Goal: Task Accomplishment & Management: Manage account settings

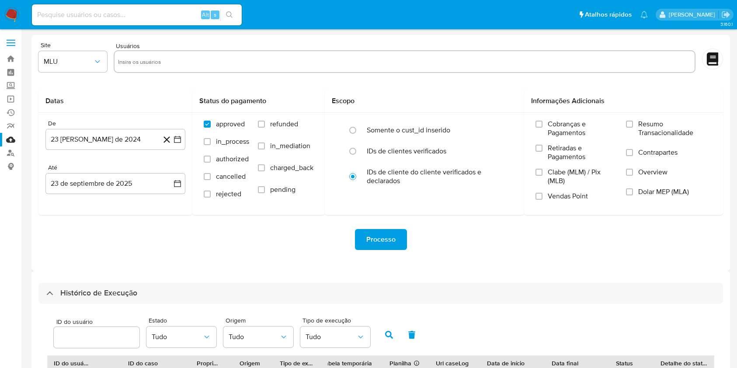
select select "10"
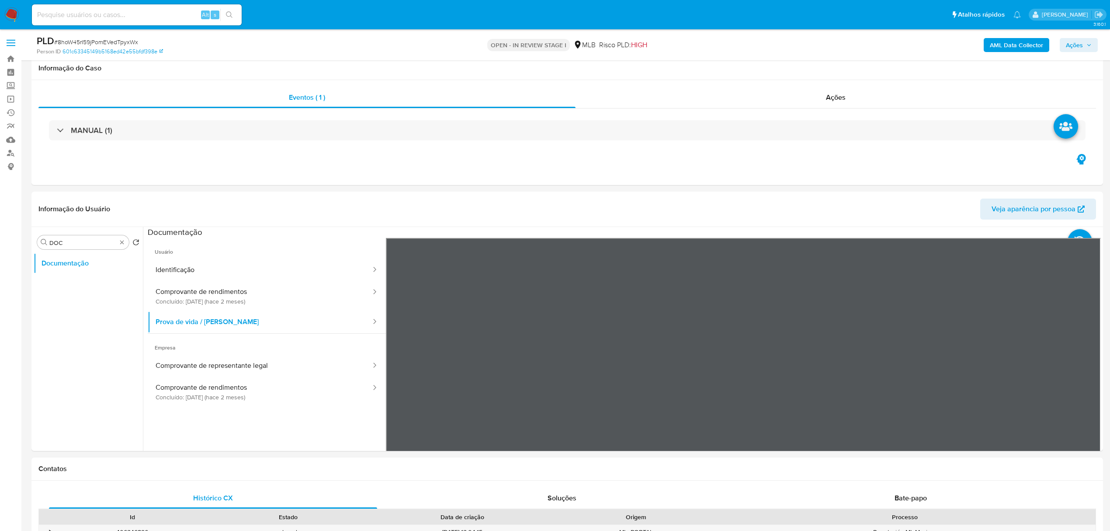
select select "10"
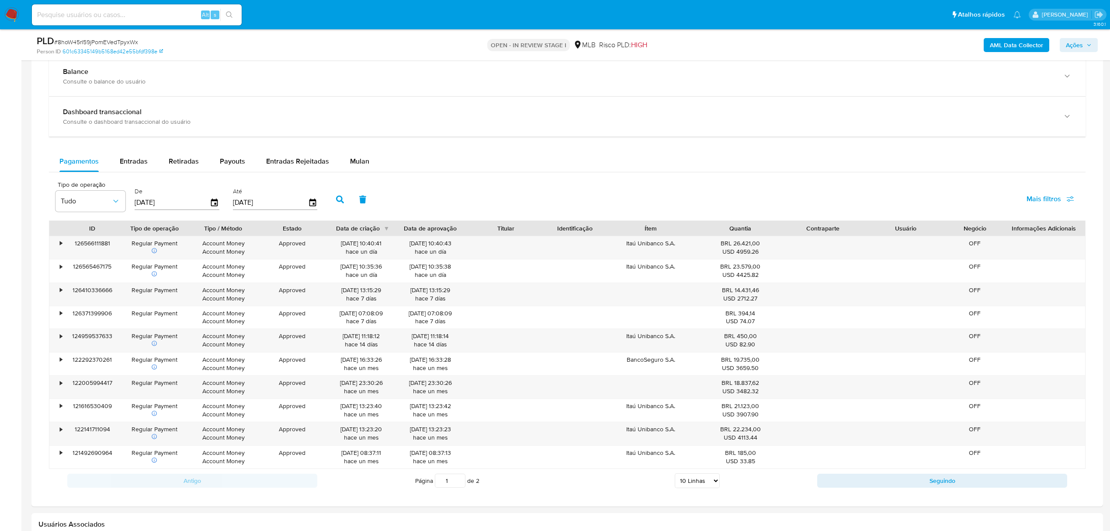
scroll to position [641, 0]
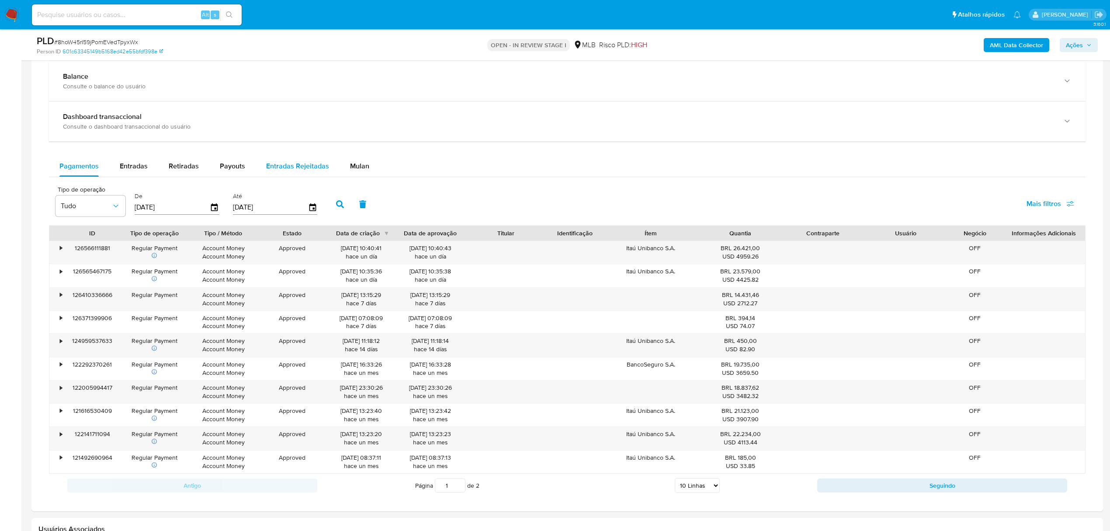
click at [294, 167] on span "Entradas Rejeitadas" at bounding box center [297, 166] width 63 height 10
select select "10"
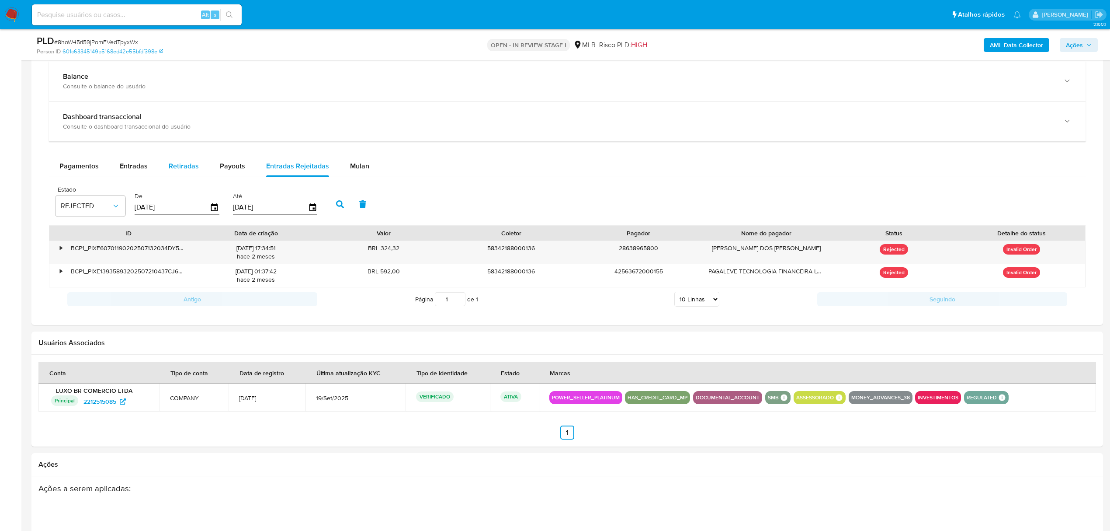
click at [198, 165] on button "Retiradas" at bounding box center [183, 166] width 51 height 21
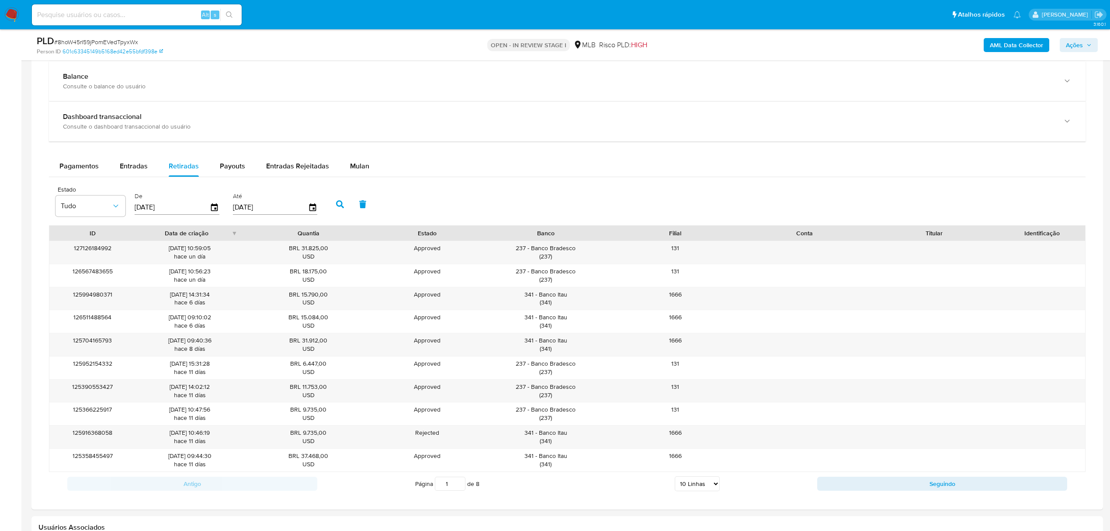
click at [717, 487] on select "5 Linhas 10 Linhas 20 Linhas 25 Linhas 50 Linhas 100 Linhas" at bounding box center [697, 483] width 45 height 15
select select "100"
click at [675, 480] on select "5 Linhas 10 Linhas 20 Linhas 25 Linhas 50 Linhas 100 Linhas" at bounding box center [697, 483] width 45 height 15
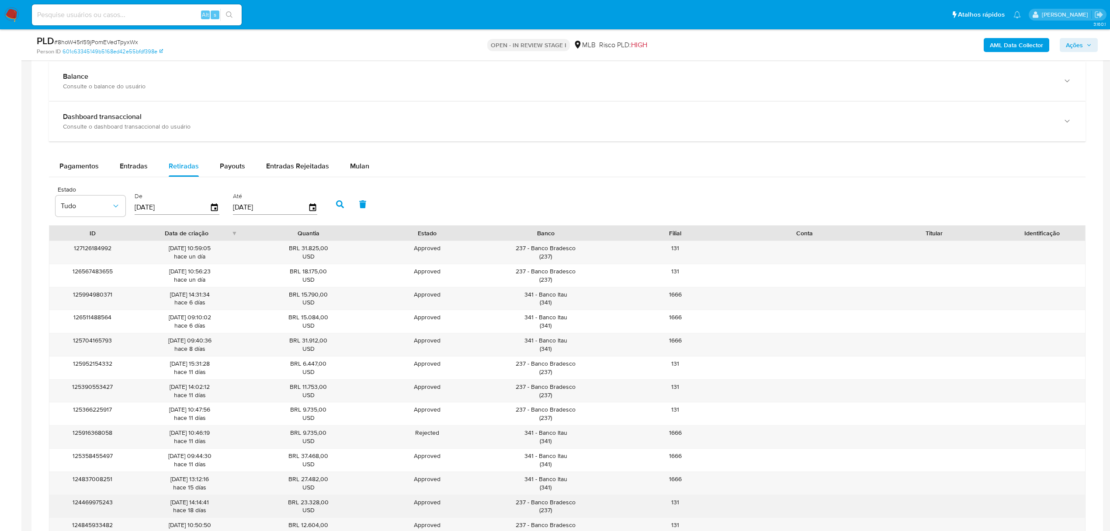
drag, startPoint x: 556, startPoint y: 512, endPoint x: 506, endPoint y: 499, distance: 51.7
click at [506, 499] on div "237 - Banco Bradesco ( 237 )" at bounding box center [545, 506] width 129 height 23
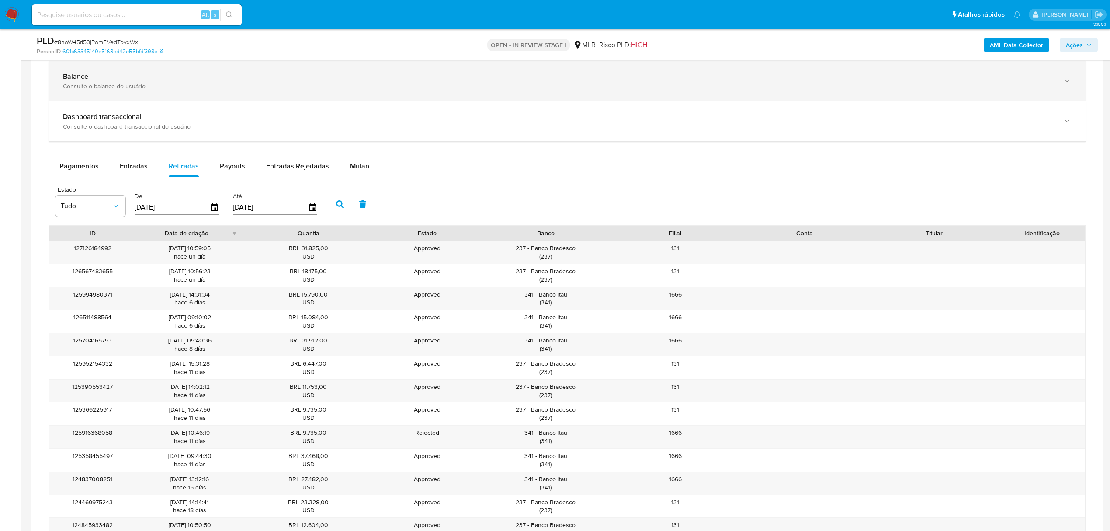
scroll to position [1812, 0]
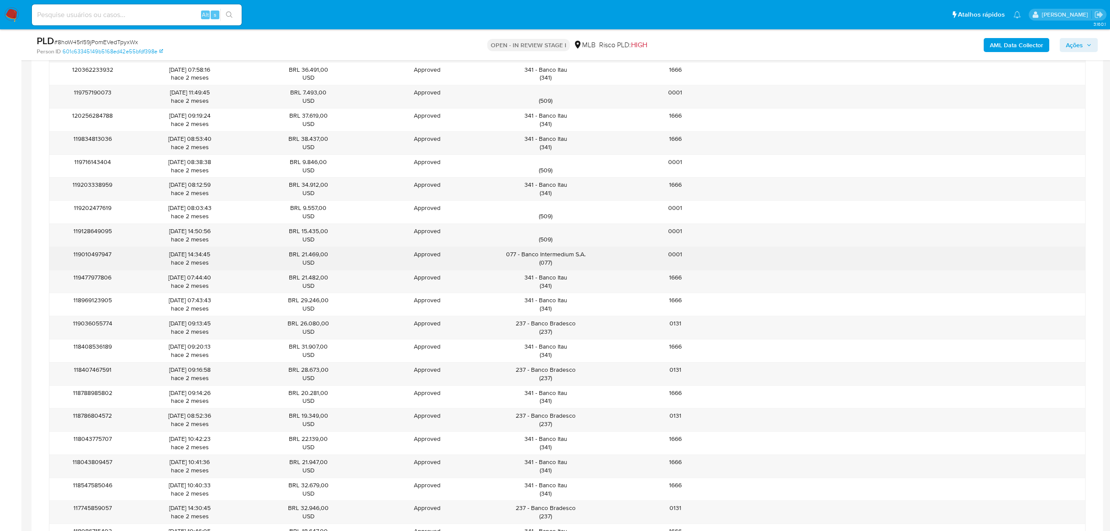
drag, startPoint x: 586, startPoint y: 266, endPoint x: 520, endPoint y: 265, distance: 65.6
click at [520, 265] on div "077 - Banco Intermedium S.A. ( 077 )" at bounding box center [545, 258] width 117 height 17
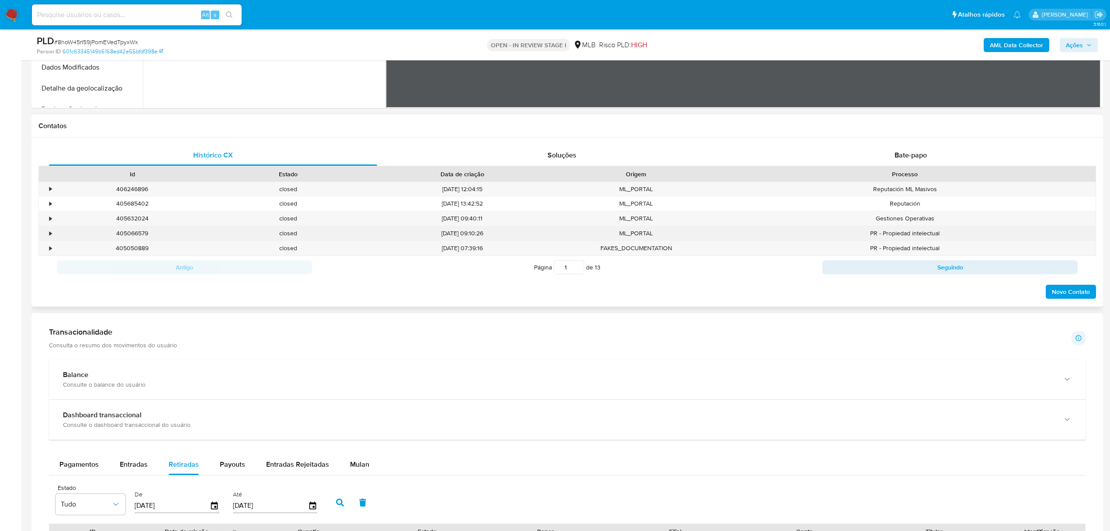
scroll to position [354, 0]
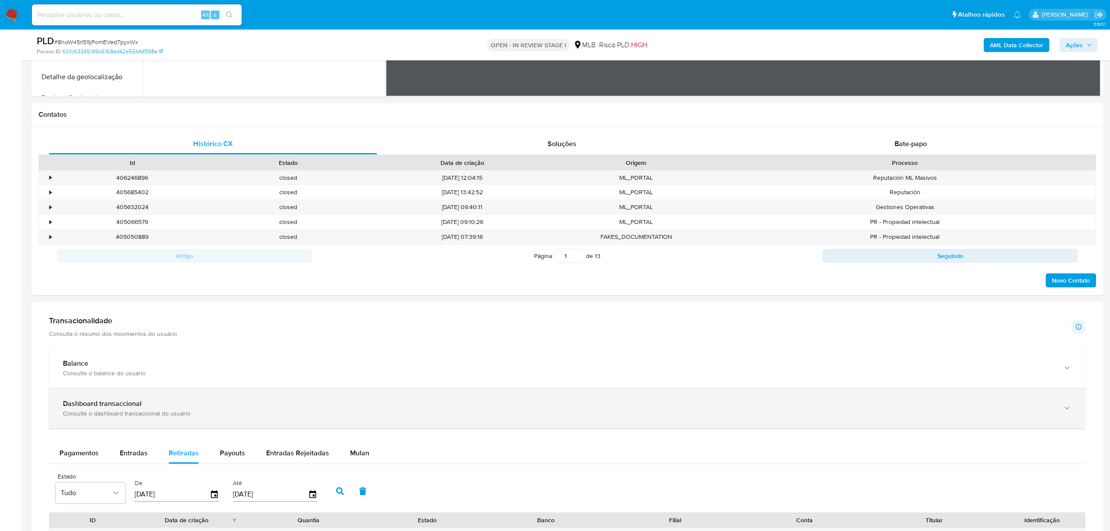
drag, startPoint x: 124, startPoint y: 450, endPoint x: 291, endPoint y: 425, distance: 168.8
click at [124, 450] on div "Entradas" at bounding box center [134, 452] width 28 height 21
select select "10"
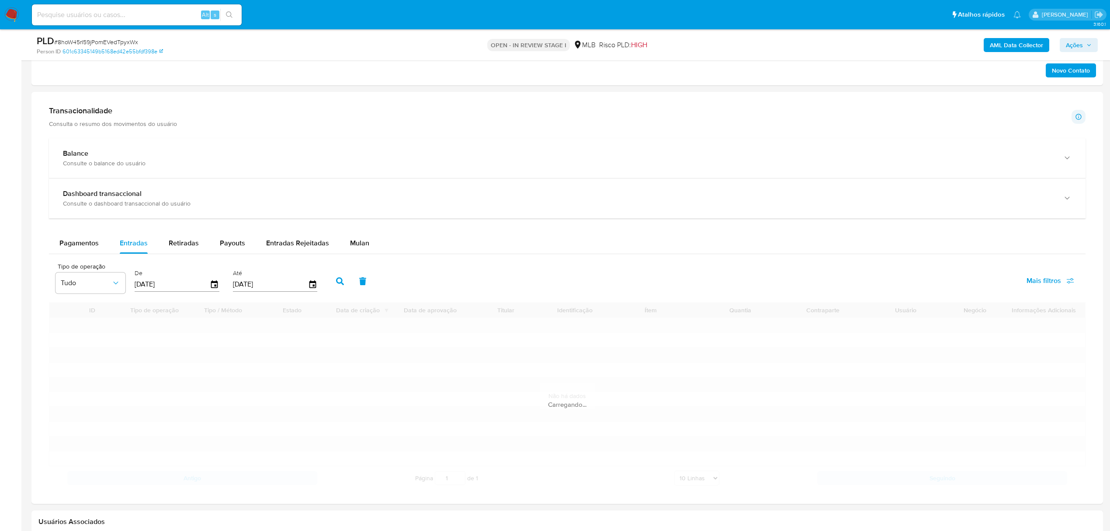
scroll to position [588, 0]
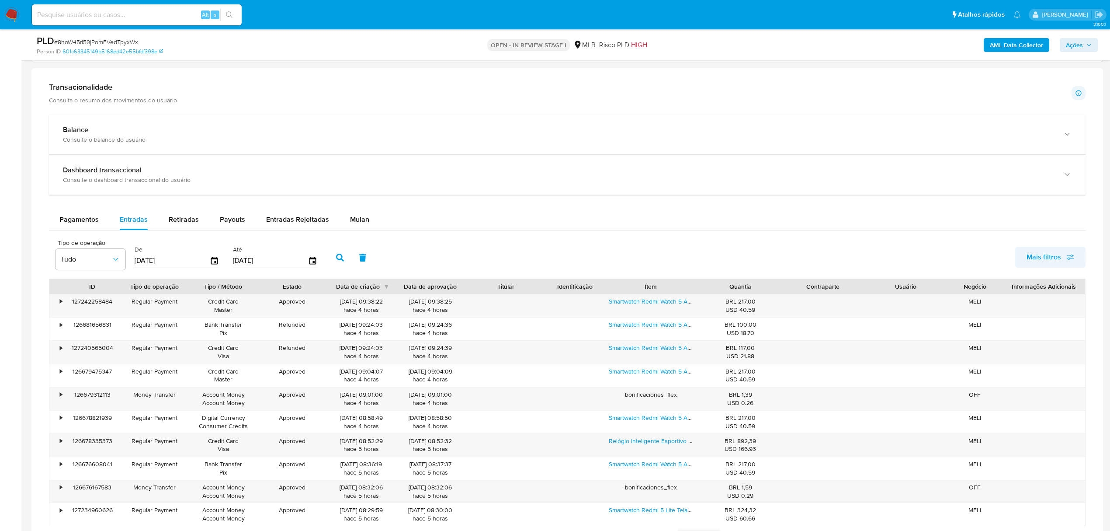
click at [1061, 258] on span "Mais filtros" at bounding box center [1044, 257] width 35 height 21
click at [952, 345] on input "Id de pagamento" at bounding box center [952, 341] width 7 height 7
checkbox input "true"
click at [1081, 286] on button "close" at bounding box center [1084, 284] width 6 height 6
click at [359, 265] on input "number" at bounding box center [372, 259] width 86 height 11
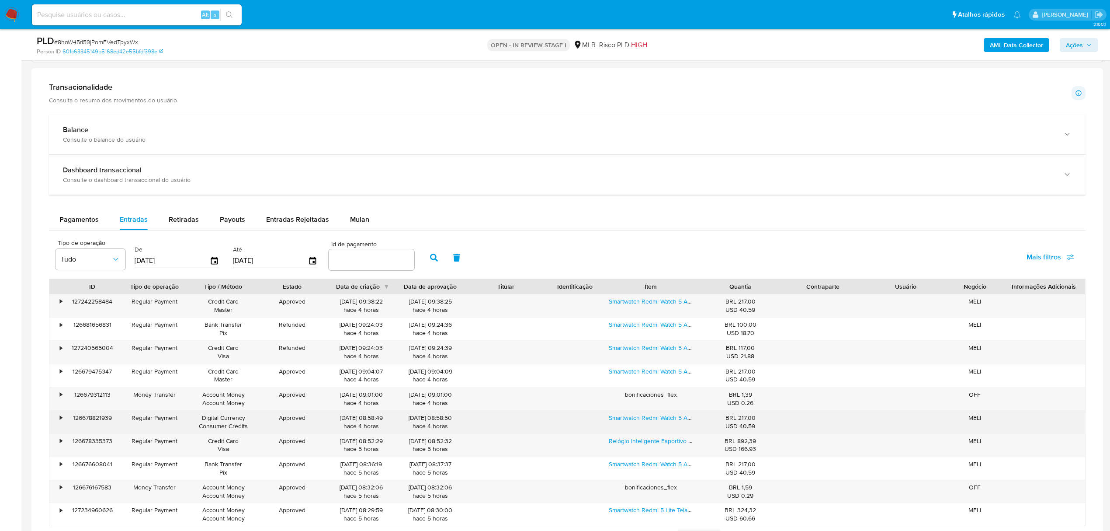
drag, startPoint x: 116, startPoint y: 420, endPoint x: 67, endPoint y: 421, distance: 49.0
click at [67, 421] on div "126678821939" at bounding box center [92, 422] width 55 height 23
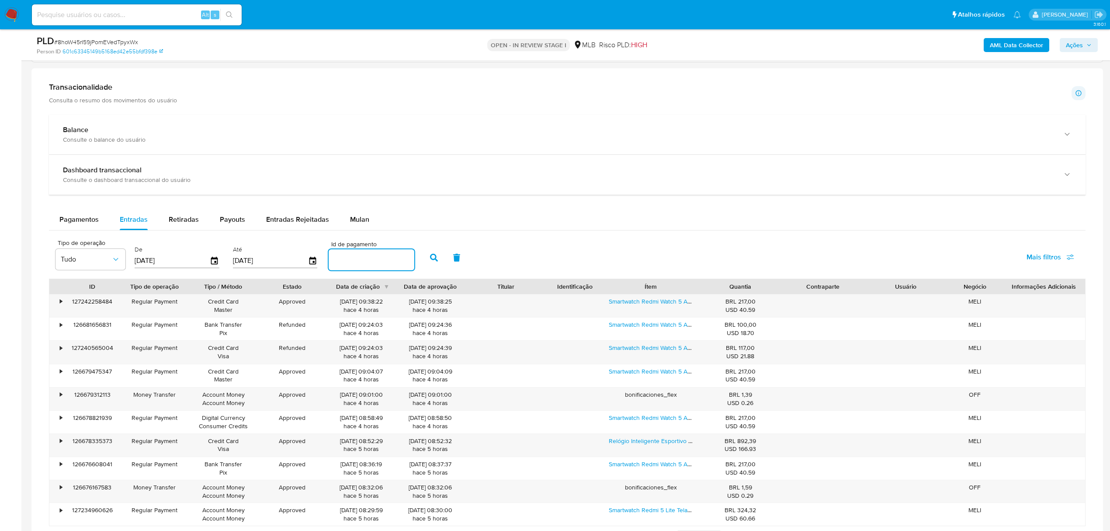
click at [352, 264] on input "number" at bounding box center [372, 259] width 86 height 11
paste input "126678821939"
type input "126678821939"
click at [436, 266] on button "button" at bounding box center [434, 257] width 23 height 21
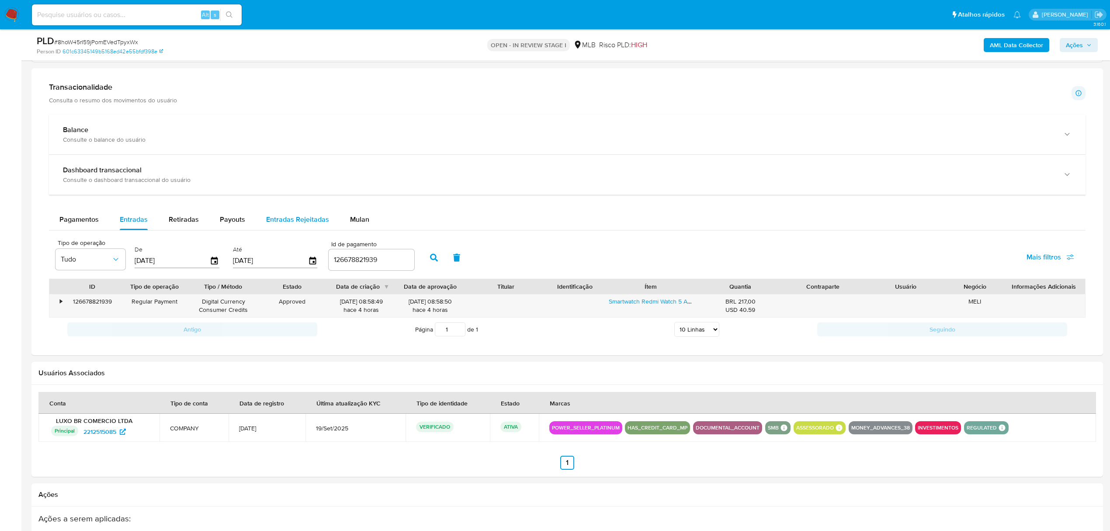
click at [289, 229] on div "Entradas Rejeitadas" at bounding box center [297, 219] width 63 height 21
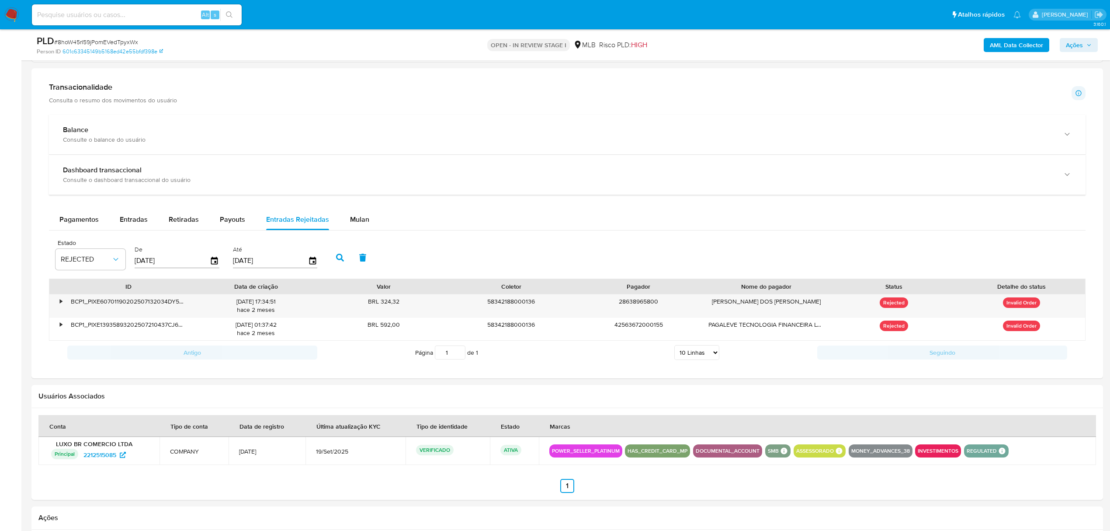
click at [698, 358] on select "5 Linhas 10 Linhas 20 Linhas 25 Linhas 50 Linhas 100 Linhas" at bounding box center [697, 352] width 45 height 15
select select "100"
click at [675, 348] on select "5 Linhas 10 Linhas 20 Linhas 25 Linhas 50 Linhas 100 Linhas" at bounding box center [697, 352] width 45 height 15
click at [268, 221] on span "Entradas Rejeitadas" at bounding box center [297, 219] width 63 height 10
click at [189, 219] on span "Retiradas" at bounding box center [184, 219] width 30 height 10
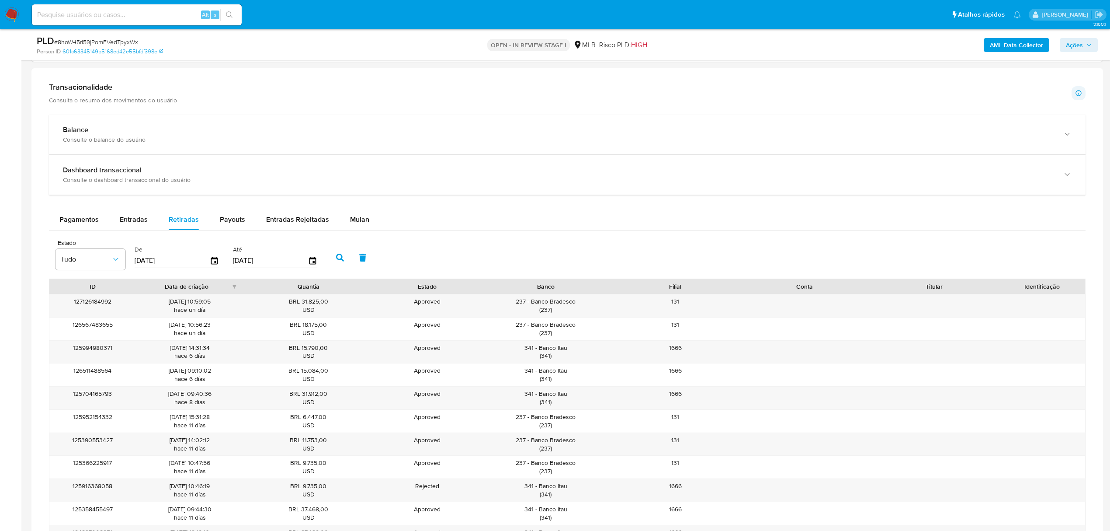
type button "2"
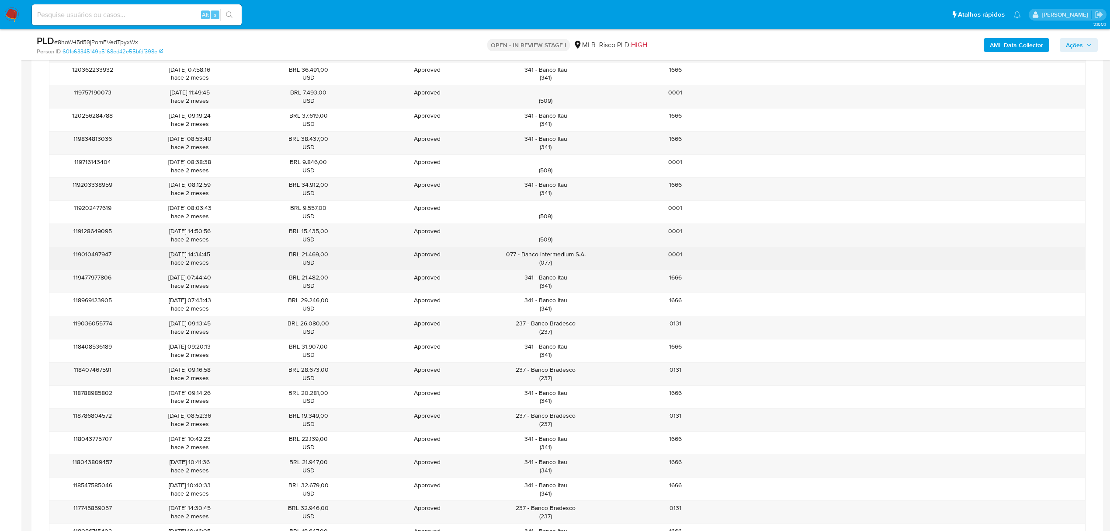
drag, startPoint x: 583, startPoint y: 267, endPoint x: 521, endPoint y: 264, distance: 61.7
click at [521, 264] on div "077 - Banco Intermedium S.A. ( 077 )" at bounding box center [545, 258] width 117 height 17
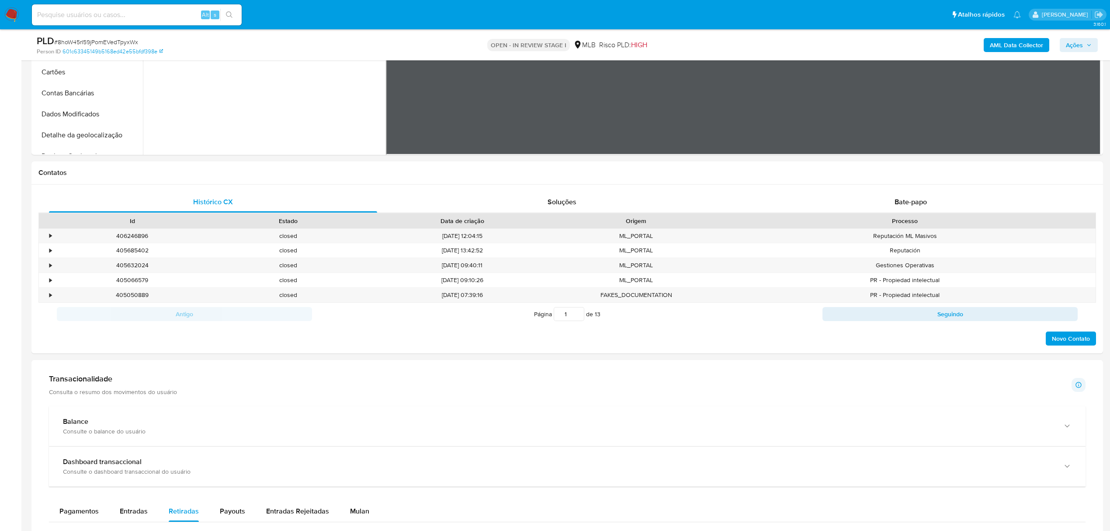
scroll to position [4, 0]
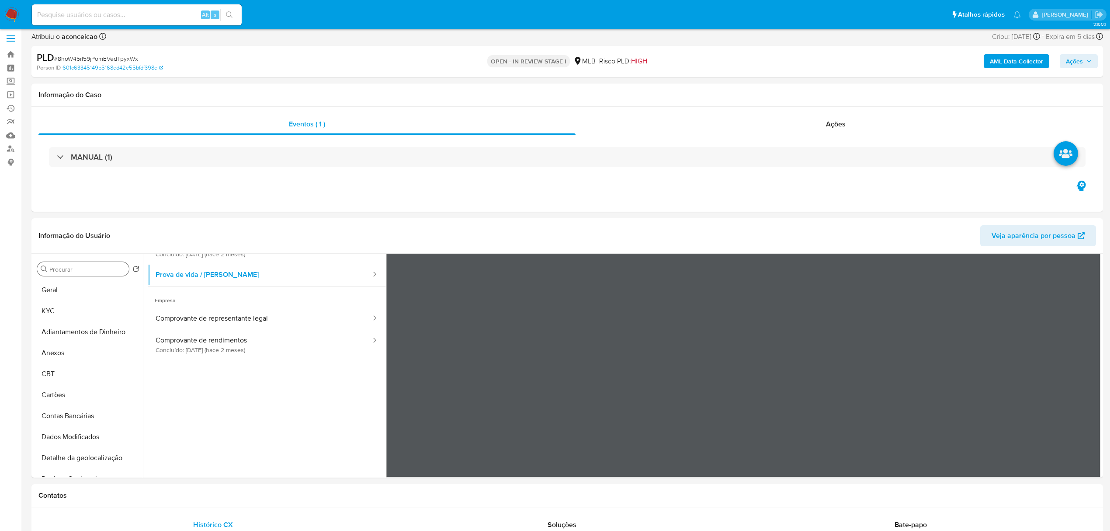
click at [94, 267] on input "DOC" at bounding box center [87, 269] width 76 height 8
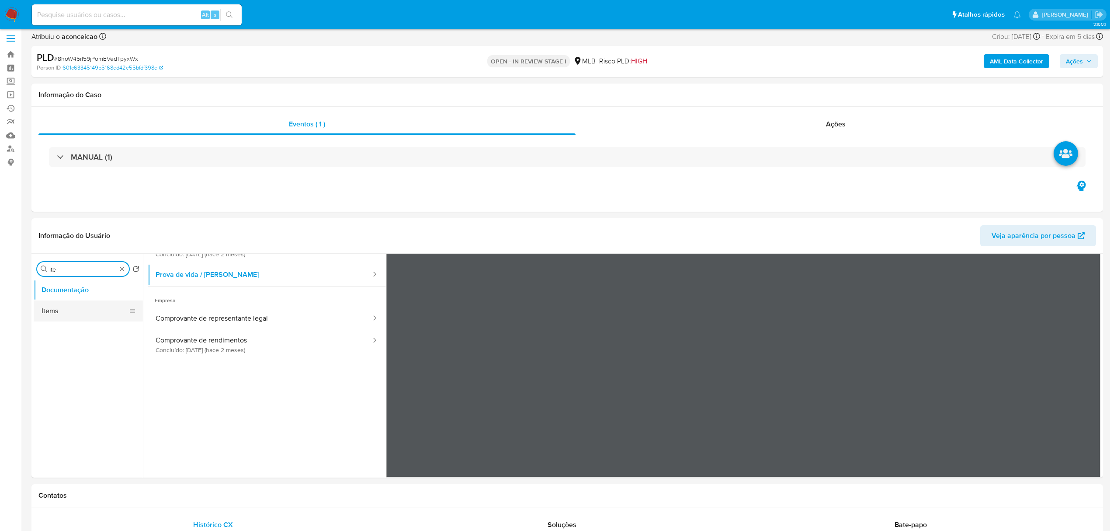
type input "ite"
drag, startPoint x: 86, startPoint y: 309, endPoint x: 109, endPoint y: 304, distance: 24.0
click at [85, 309] on button "Items" at bounding box center [88, 310] width 109 height 21
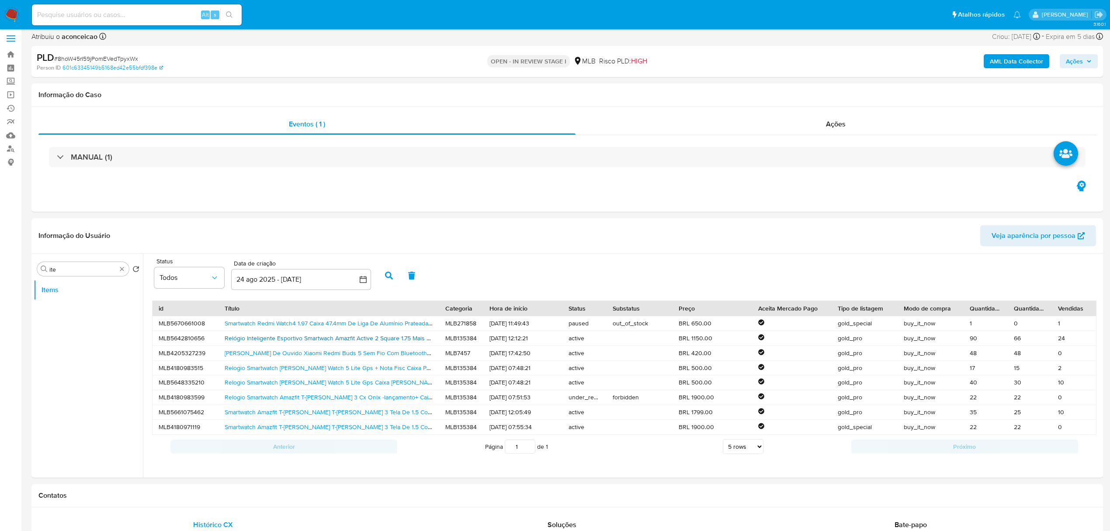
click at [320, 336] on link "Relógio Inteligente Esportivo Smartwach Amazfit Active 2 Square 1.75 Mais De 16…" at bounding box center [455, 338] width 461 height 9
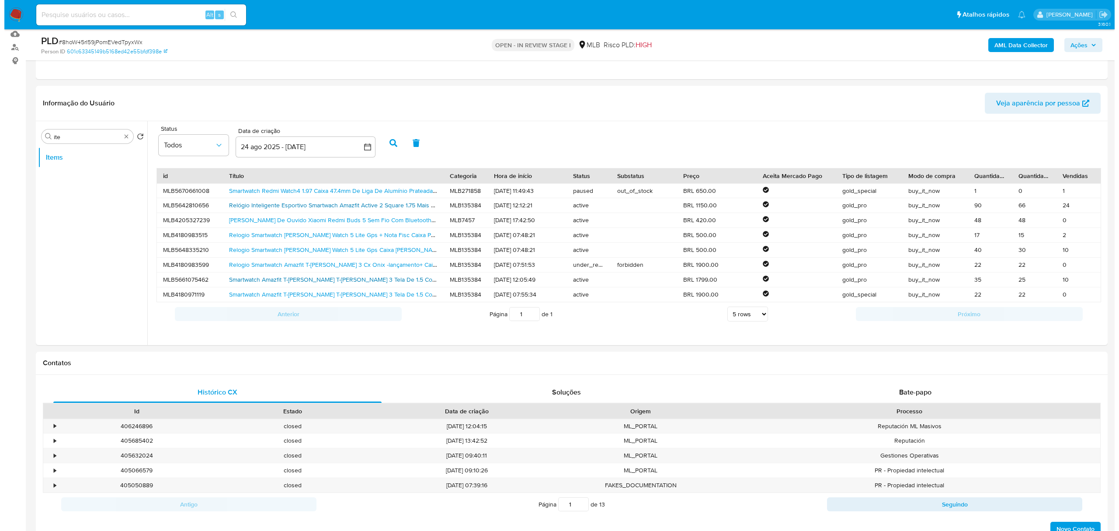
scroll to position [121, 0]
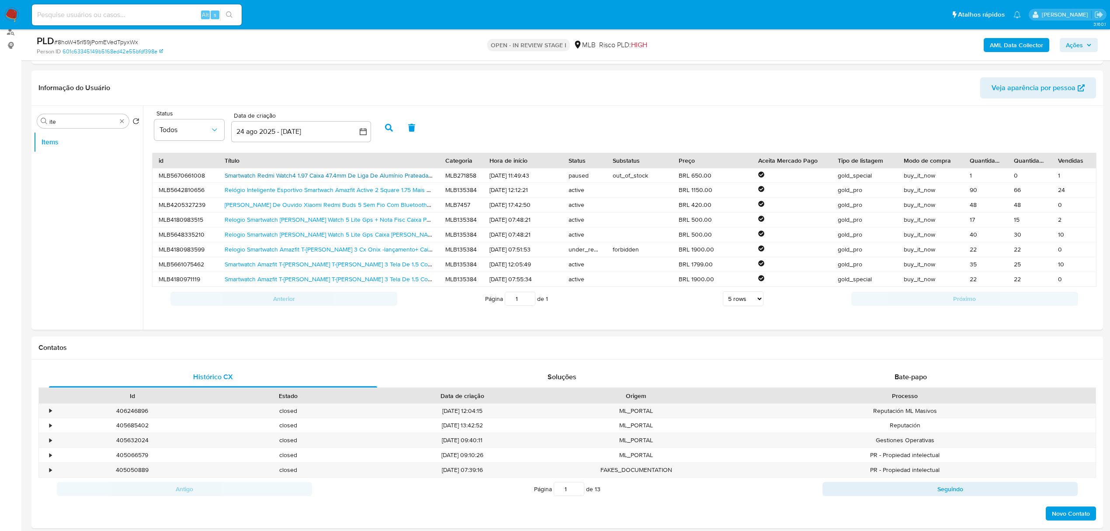
click at [254, 173] on link "Smartwatch Redmi Watch4 1.97 Caixa 47.4mm De Liga De Alumínio Prateada, Pulseir…" at bounding box center [370, 175] width 291 height 9
click at [91, 202] on button "Anexos" at bounding box center [85, 205] width 102 height 21
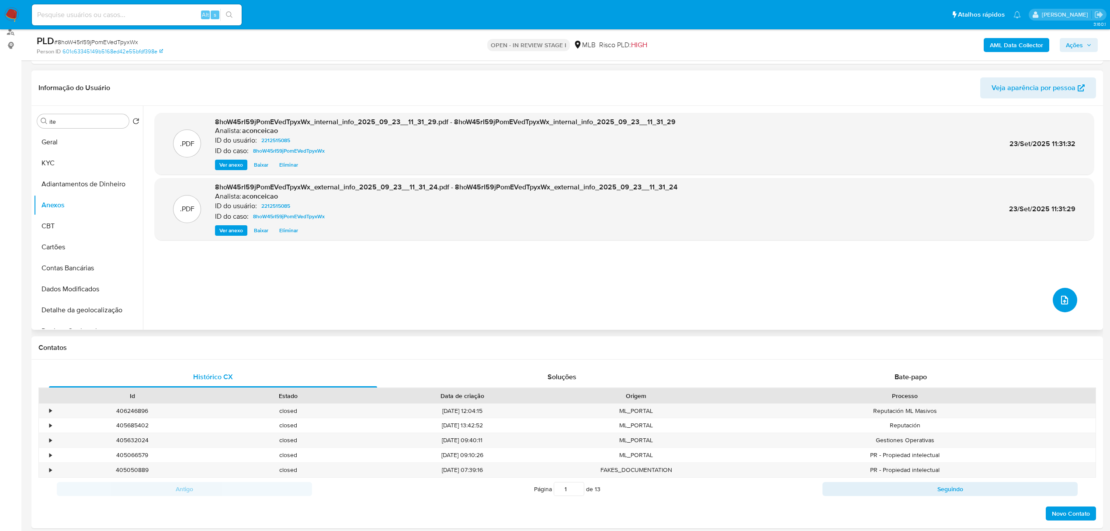
click at [1060, 300] on icon "upload-file" at bounding box center [1065, 300] width 10 height 10
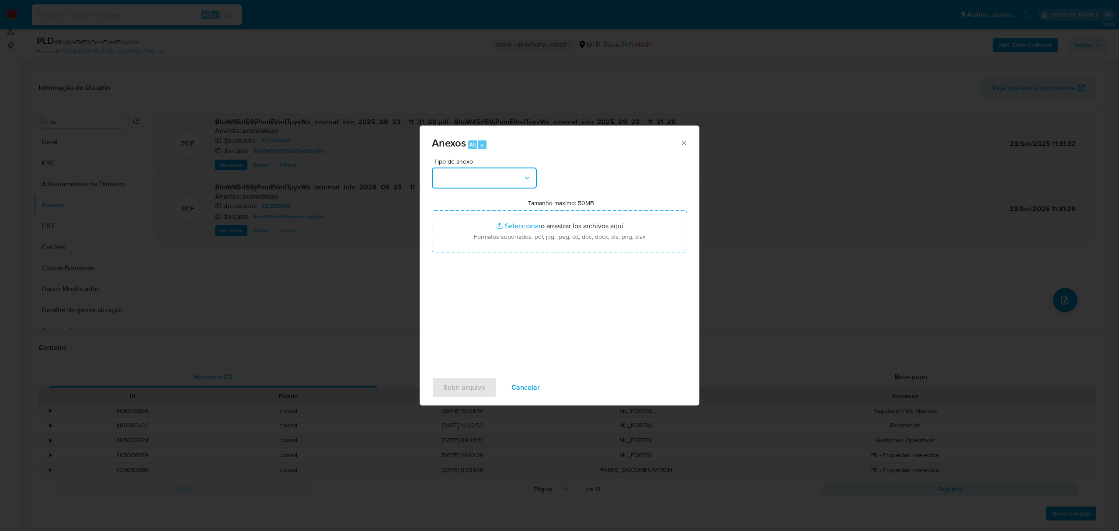
click at [457, 175] on button "button" at bounding box center [484, 177] width 105 height 21
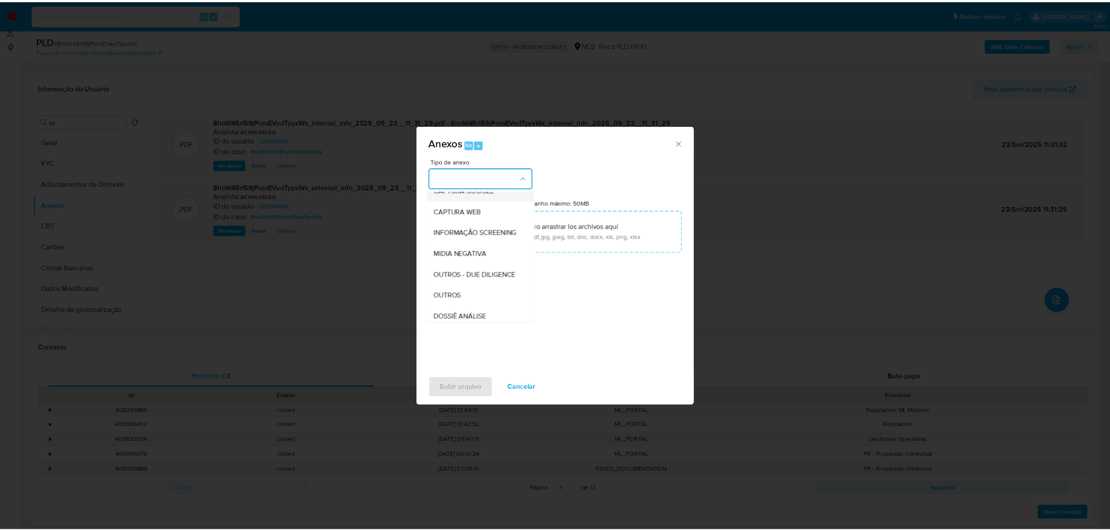
scroll to position [135, 0]
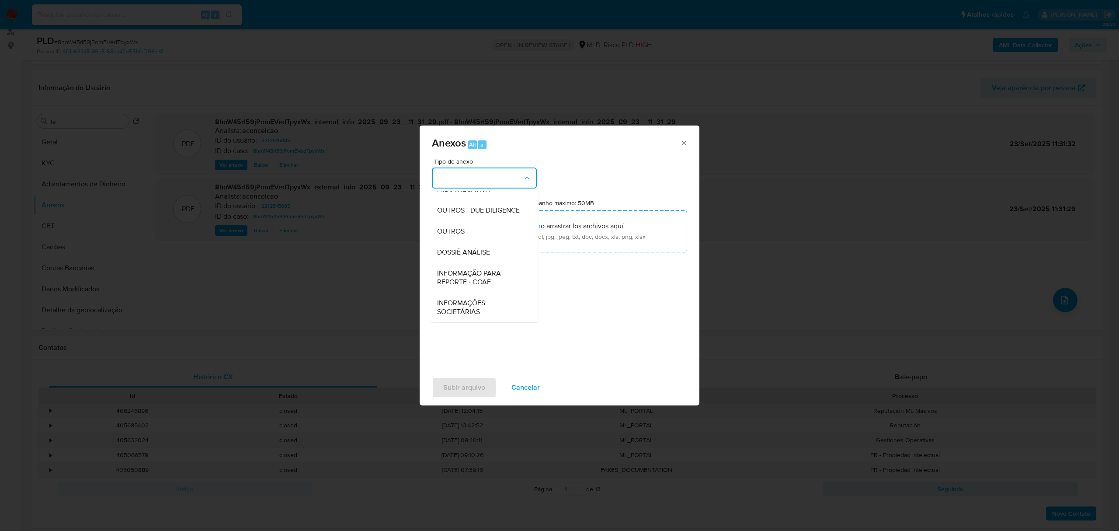
drag, startPoint x: 484, startPoint y: 233, endPoint x: 704, endPoint y: 198, distance: 222.3
click at [484, 233] on div "OUTROS" at bounding box center [481, 231] width 89 height 21
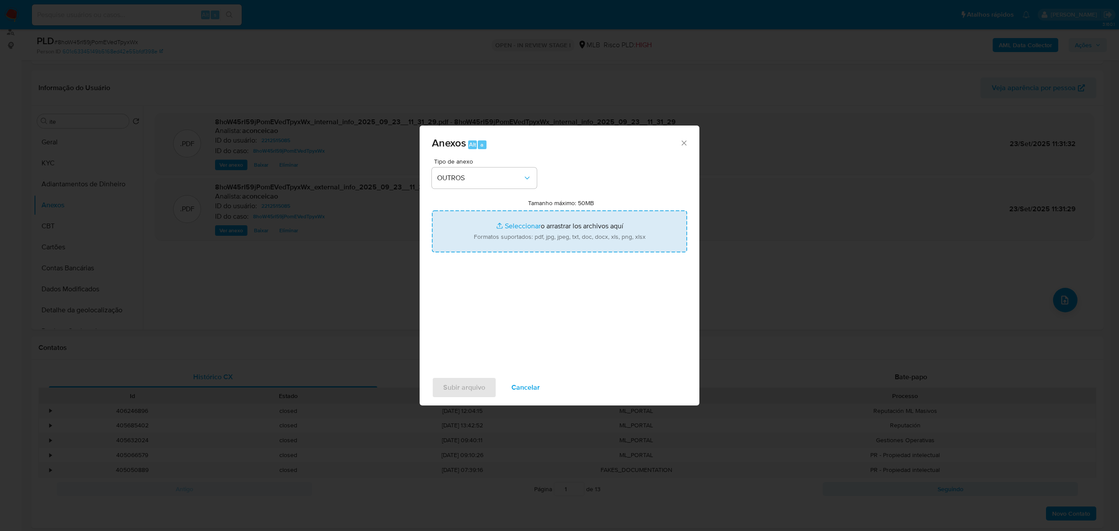
type input "C:\fakepath\SAR - XXXX - CNPJ 58342188000136 - LUXO BR COMERCIO LTDA.pdf"
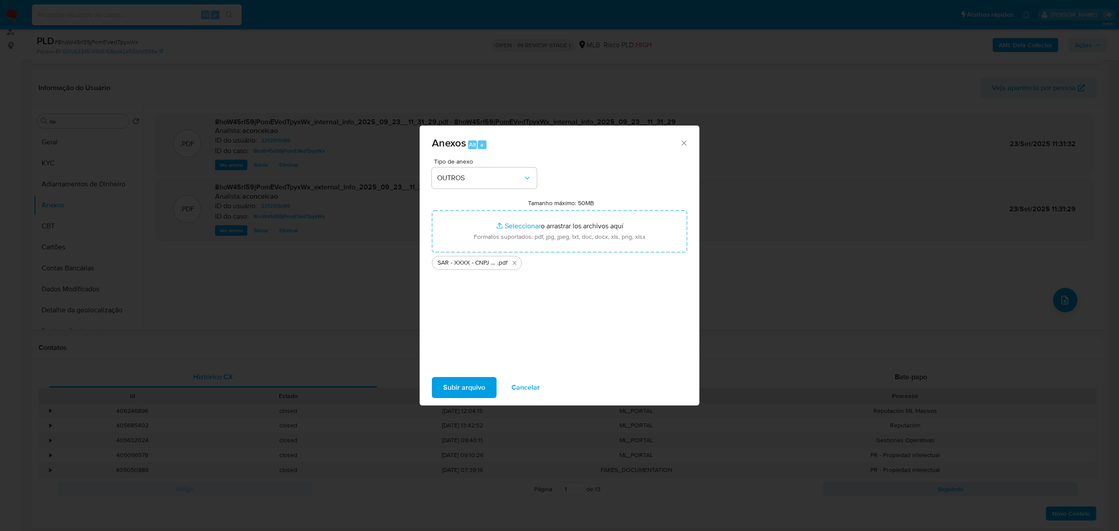
click at [485, 386] on button "Subir arquivo" at bounding box center [464, 387] width 65 height 21
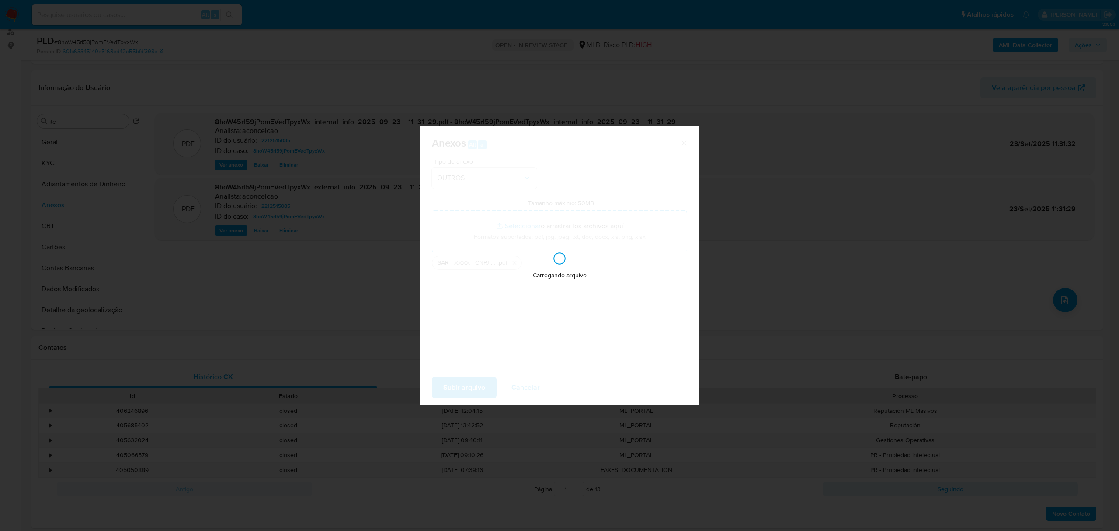
click at [825, 336] on div "Anexos Alt a Tipo de anexo OUTROS Tamanho máximo: 50MB Seleccionar archivos Sel…" at bounding box center [559, 265] width 1119 height 531
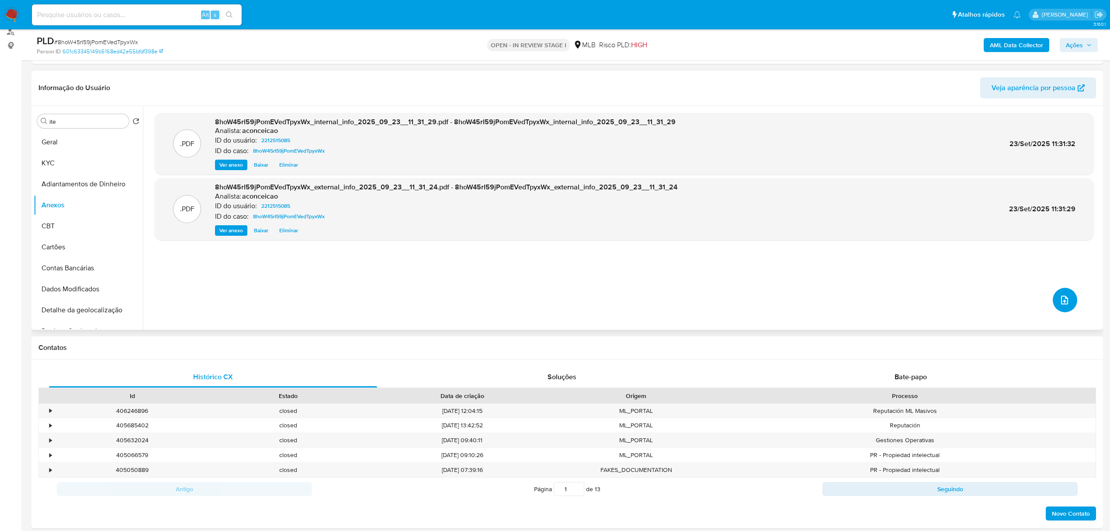
click at [1060, 296] on icon "upload-file" at bounding box center [1065, 300] width 10 height 10
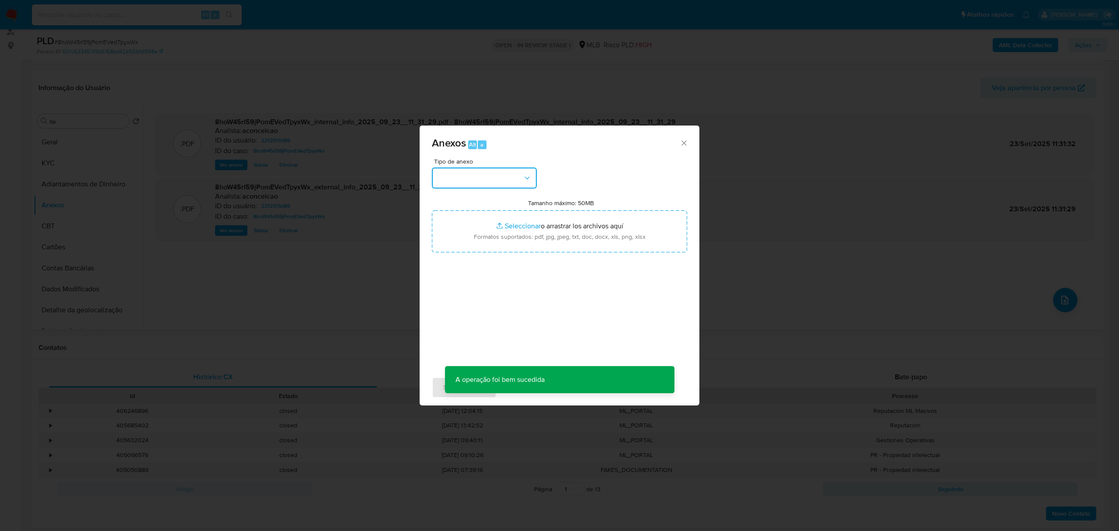
click at [508, 174] on button "button" at bounding box center [484, 177] width 105 height 21
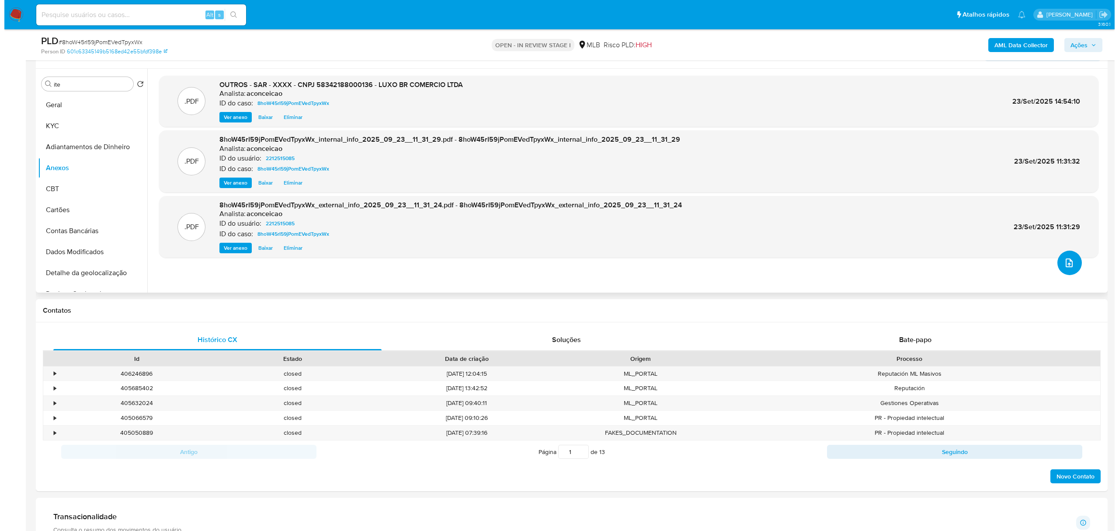
scroll to position [179, 0]
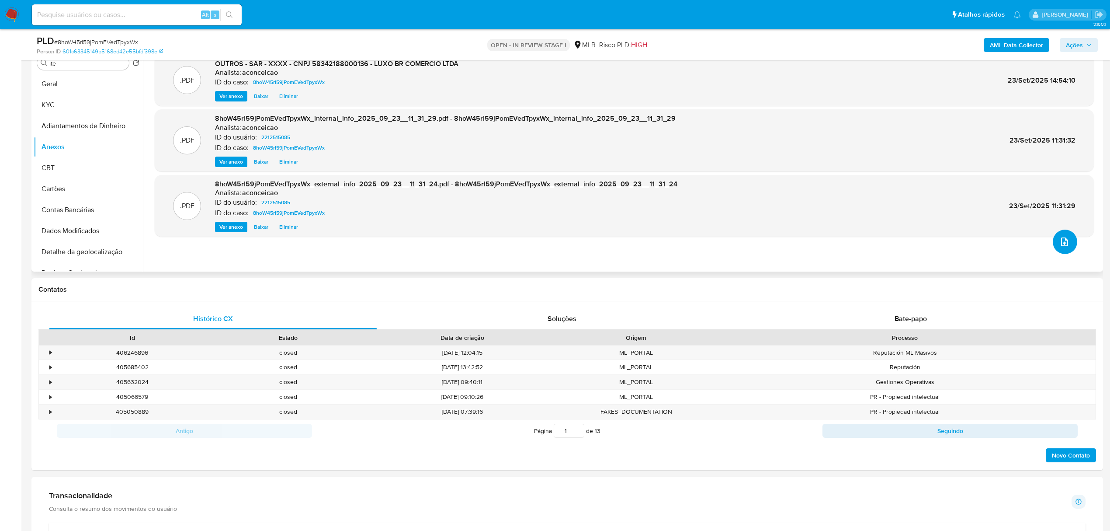
click at [1055, 248] on button "upload-file" at bounding box center [1065, 242] width 24 height 24
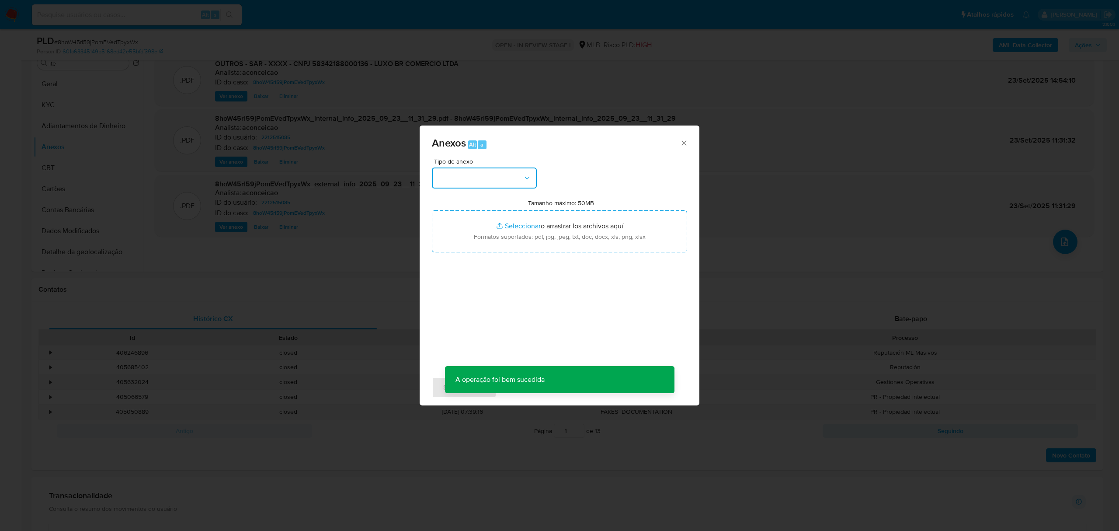
click at [508, 186] on button "button" at bounding box center [484, 177] width 105 height 21
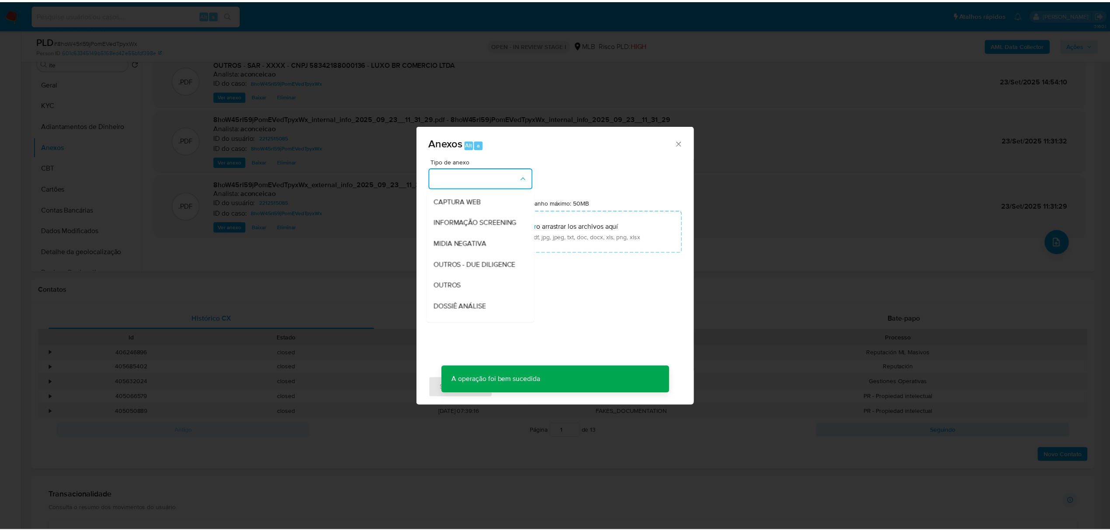
scroll to position [135, 0]
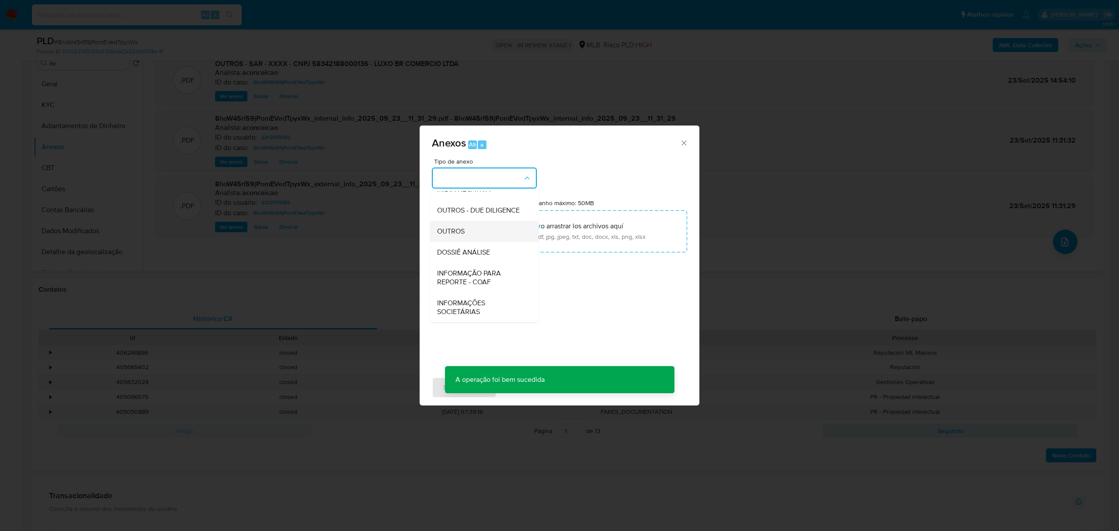
click at [481, 237] on div "OUTROS" at bounding box center [481, 231] width 89 height 21
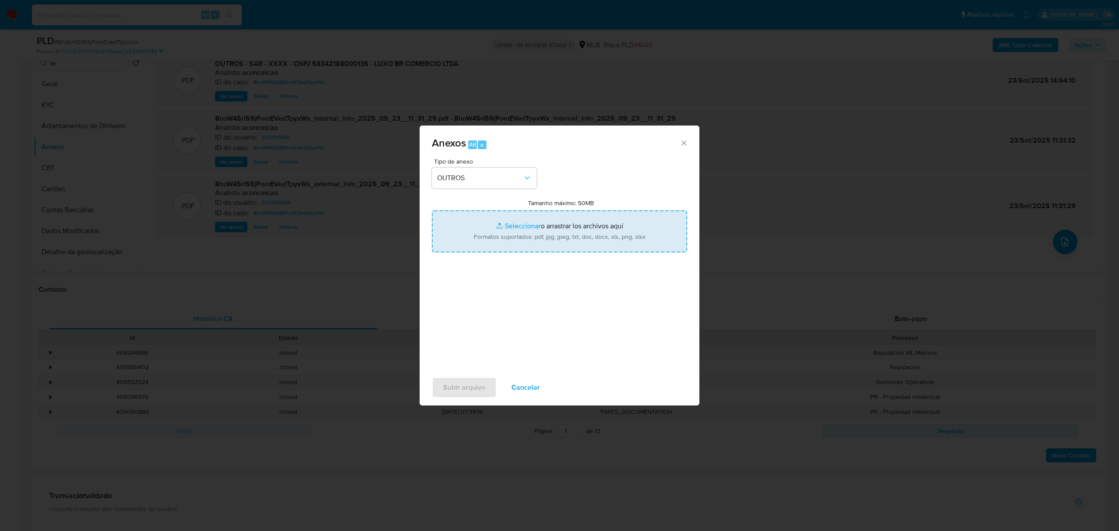
type input "C:\fakepath\Mulan 2212515085_LUXO BR COMERCIO LTDA 2025_09_22_17_06_38 (1).pdf"
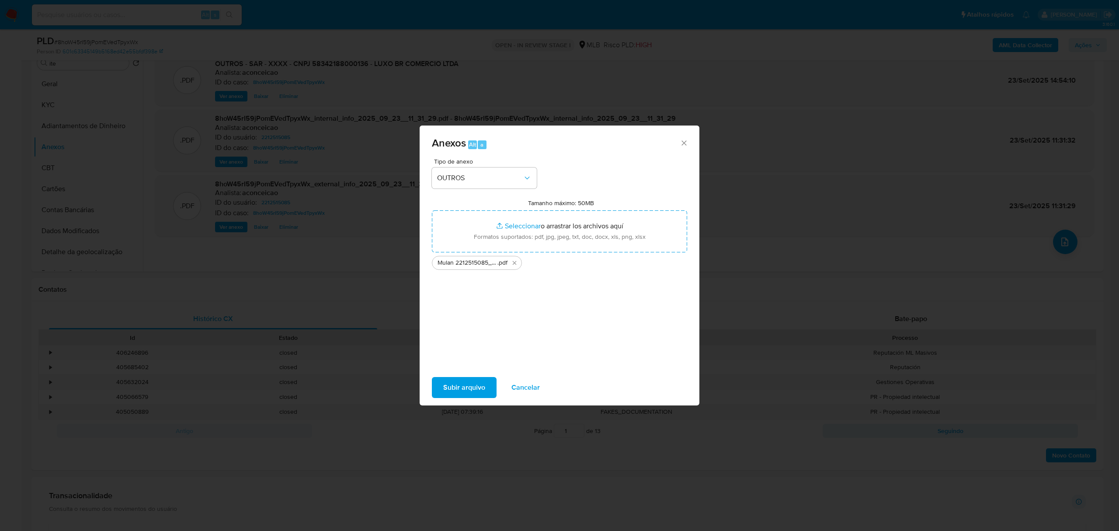
click at [458, 385] on span "Subir arquivo" at bounding box center [464, 387] width 42 height 19
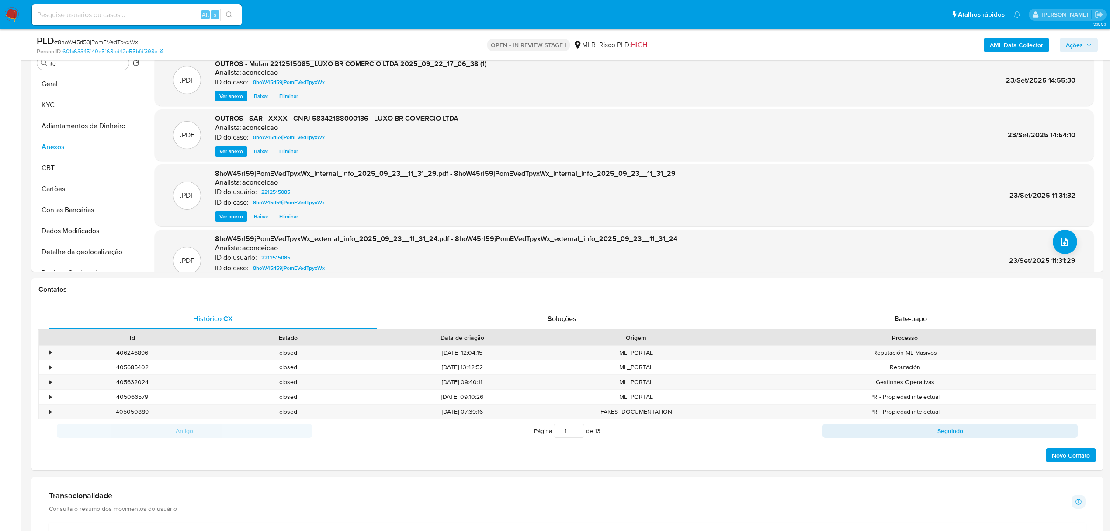
click at [1072, 41] on span "Ações" at bounding box center [1074, 45] width 17 height 14
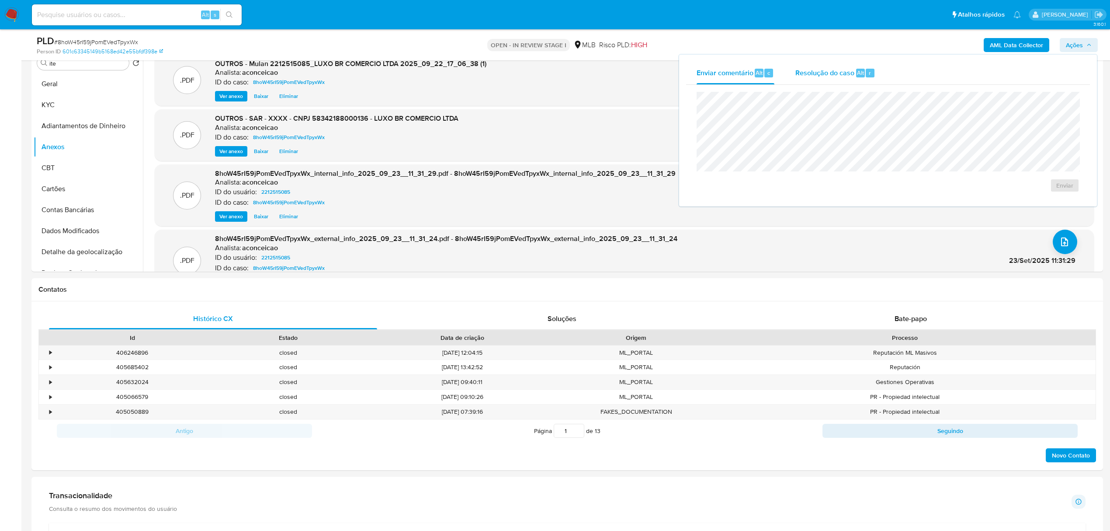
click at [811, 73] on span "Resolução do caso" at bounding box center [825, 72] width 59 height 10
click at [1041, 200] on span "ROI Proposal" at bounding box center [1043, 199] width 45 height 12
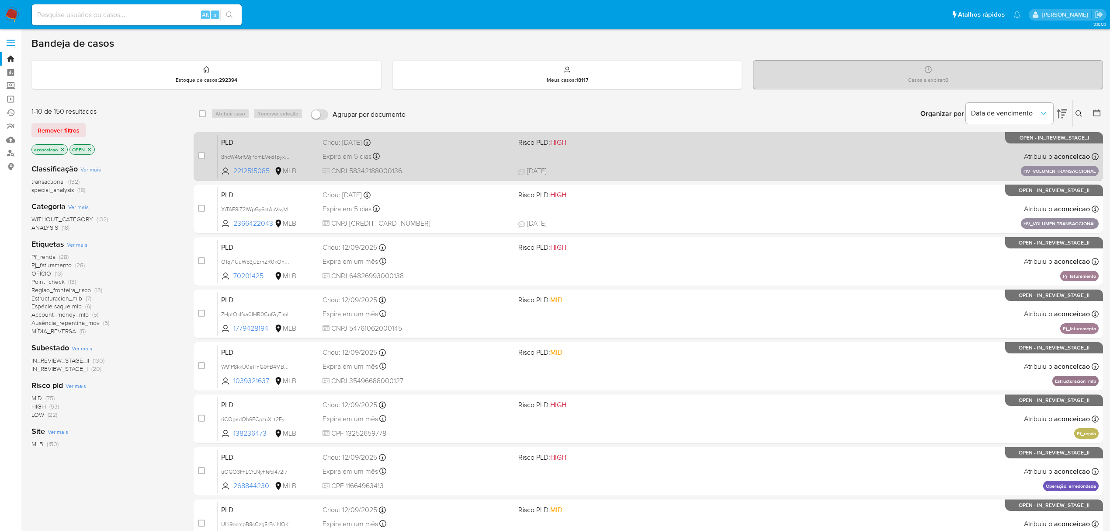
click at [663, 150] on div "PLD 8hoW45rI59jPomEVedTpyxWx 2212515085 MLB Risco PLD: HIGH Criou: 14/08/2025 C…" at bounding box center [658, 156] width 881 height 44
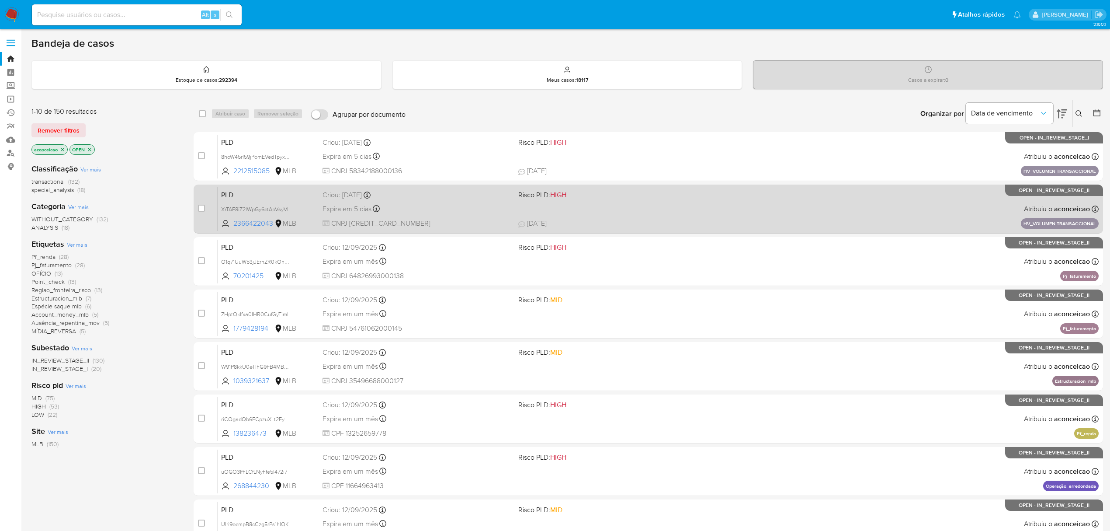
click at [624, 207] on div "PLD XrTAE8iZ2lWpGy6ctApVsyVI 2366422043 MLB Risco PLD: HIGH Criou: 14/08/2025 C…" at bounding box center [658, 209] width 881 height 44
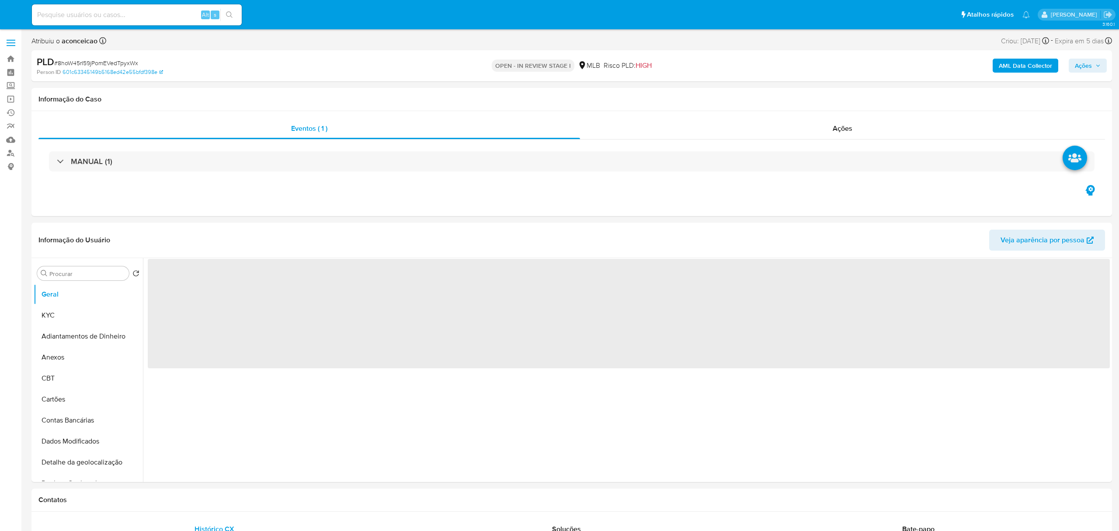
select select "10"
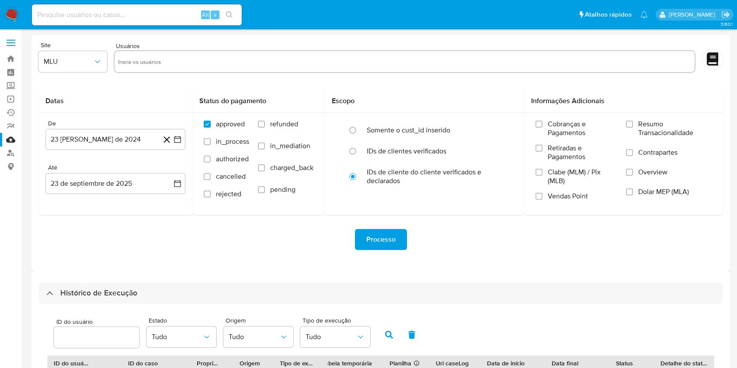
select select "10"
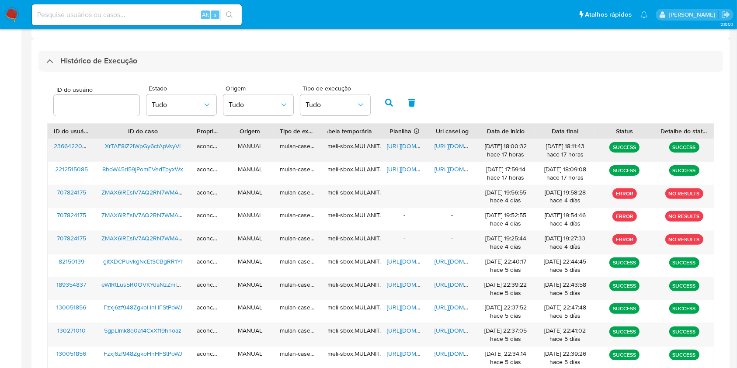
click at [397, 145] on span "[URL][DOMAIN_NAME]" at bounding box center [417, 146] width 60 height 9
click at [441, 148] on span "[URL][DOMAIN_NAME]" at bounding box center [465, 146] width 60 height 9
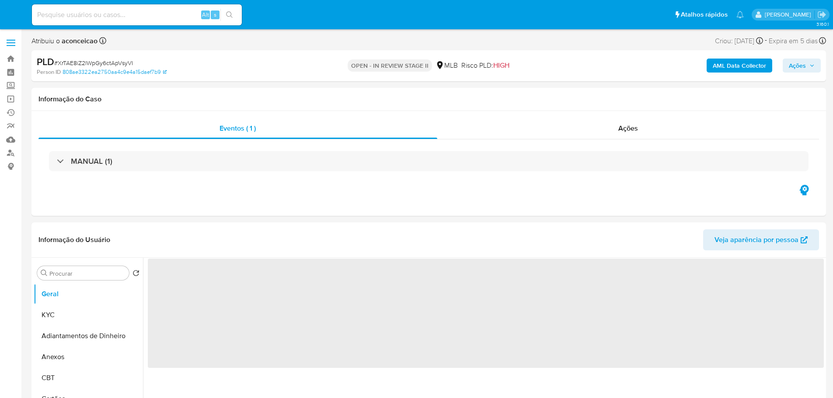
select select "10"
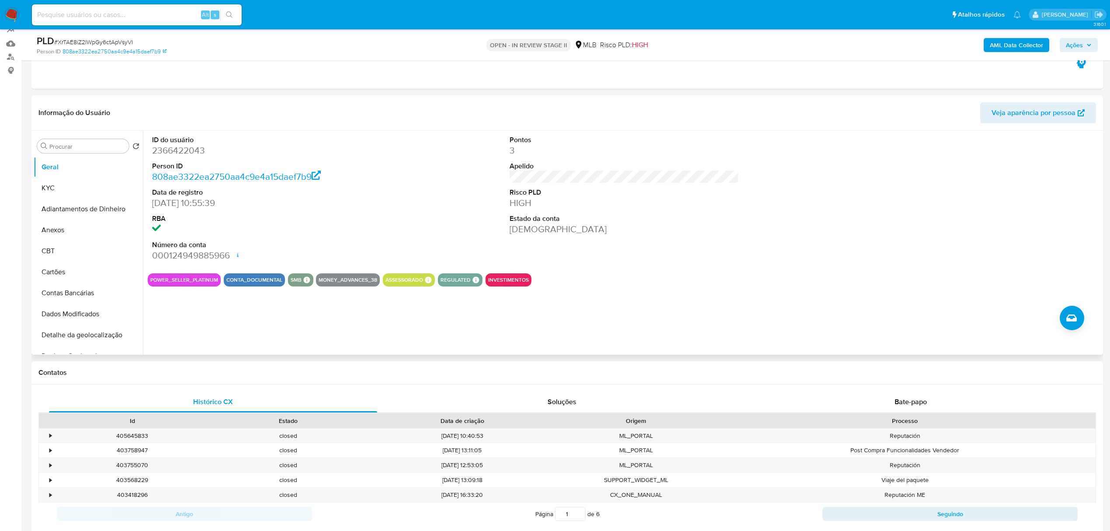
scroll to position [116, 0]
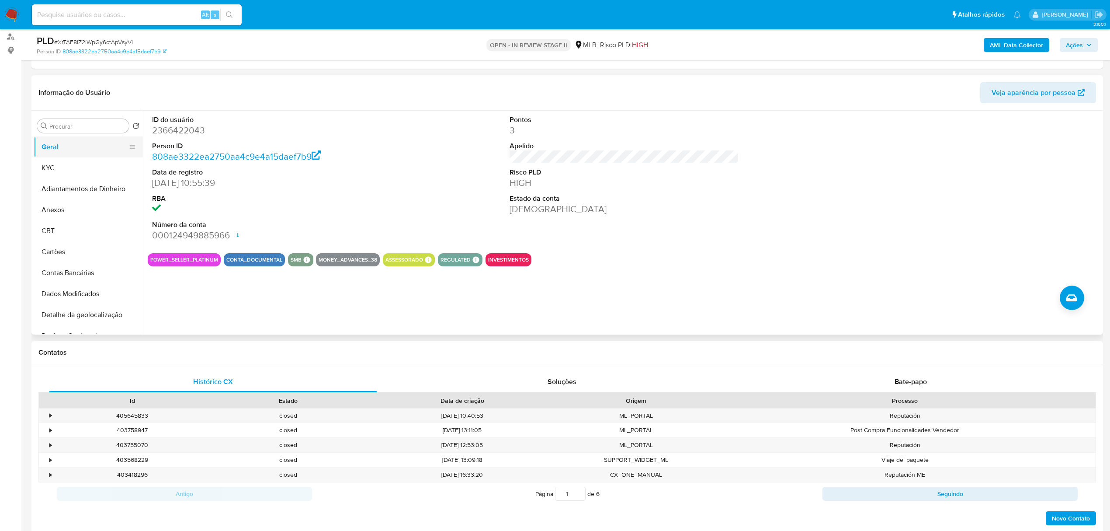
click at [71, 145] on button "Geral" at bounding box center [85, 146] width 102 height 21
click at [68, 174] on button "KYC" at bounding box center [85, 167] width 102 height 21
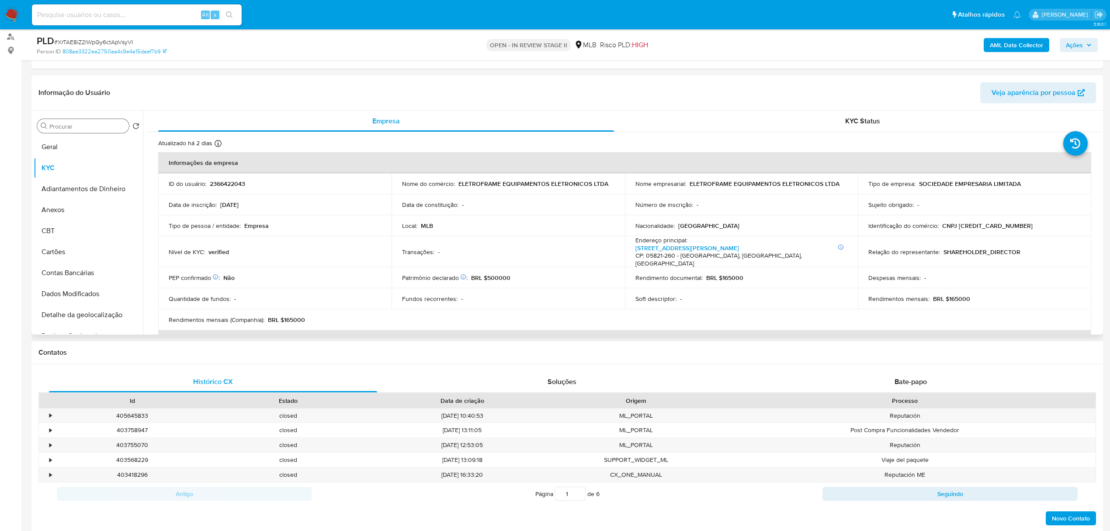
click at [93, 126] on input "Procurar" at bounding box center [87, 126] width 76 height 8
type input "END"
click at [94, 174] on button "Endereços" at bounding box center [85, 167] width 102 height 21
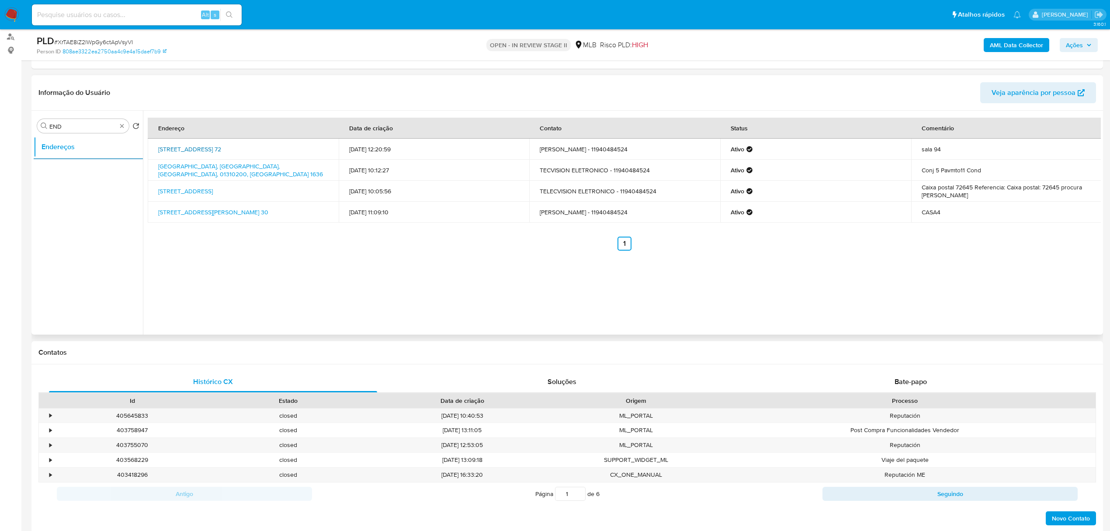
click at [221, 153] on link "Alameda Jaú 72, São Paulo, São Paulo, 01420000, Brasil 72" at bounding box center [189, 149] width 63 height 9
click at [115, 123] on input "END" at bounding box center [87, 126] width 76 height 8
type input "GEO"
click at [115, 160] on button "Devices Geolocation" at bounding box center [85, 167] width 102 height 21
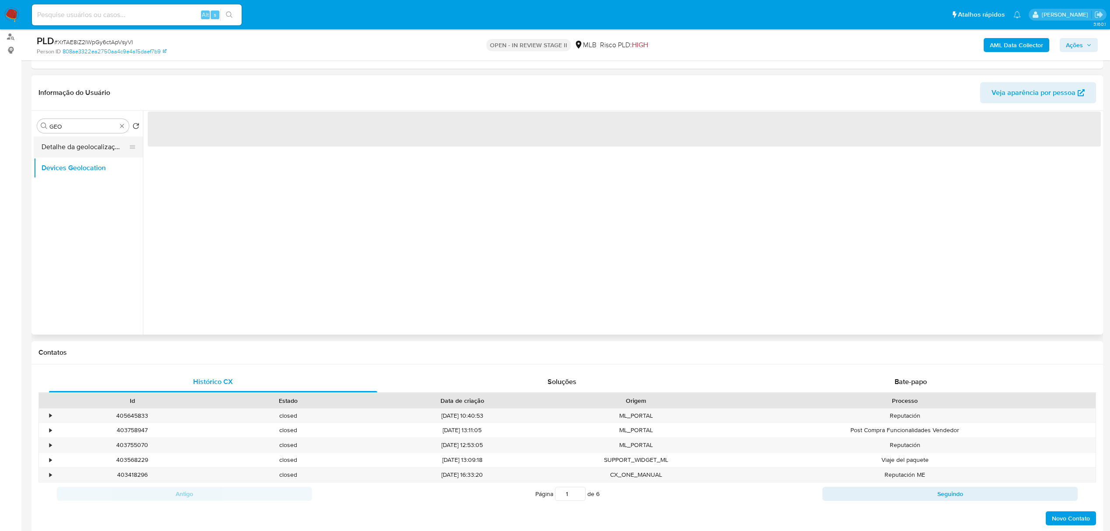
click at [111, 151] on button "Detalhe da geolocalização" at bounding box center [85, 146] width 102 height 21
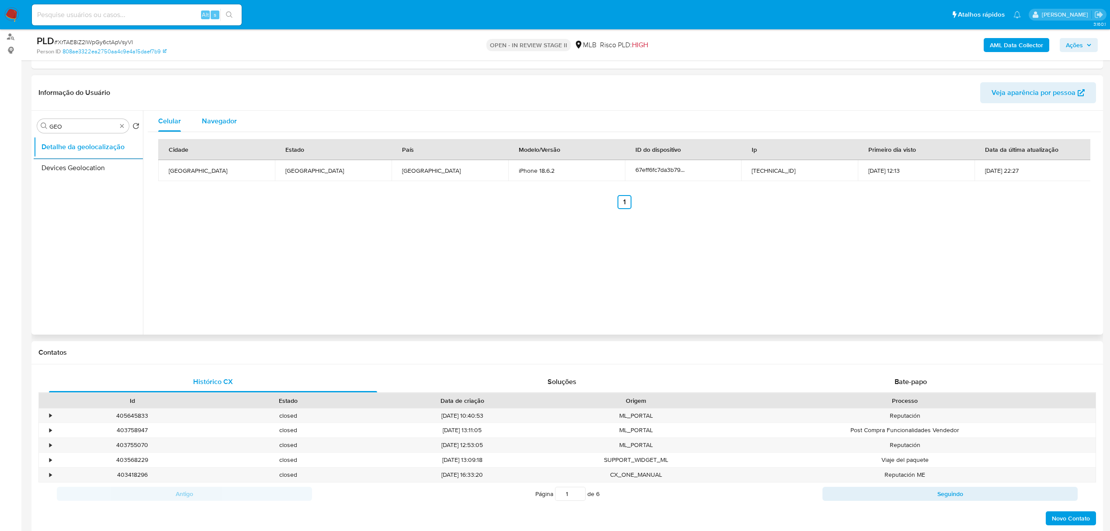
click at [222, 120] on span "Navegador" at bounding box center [219, 121] width 35 height 10
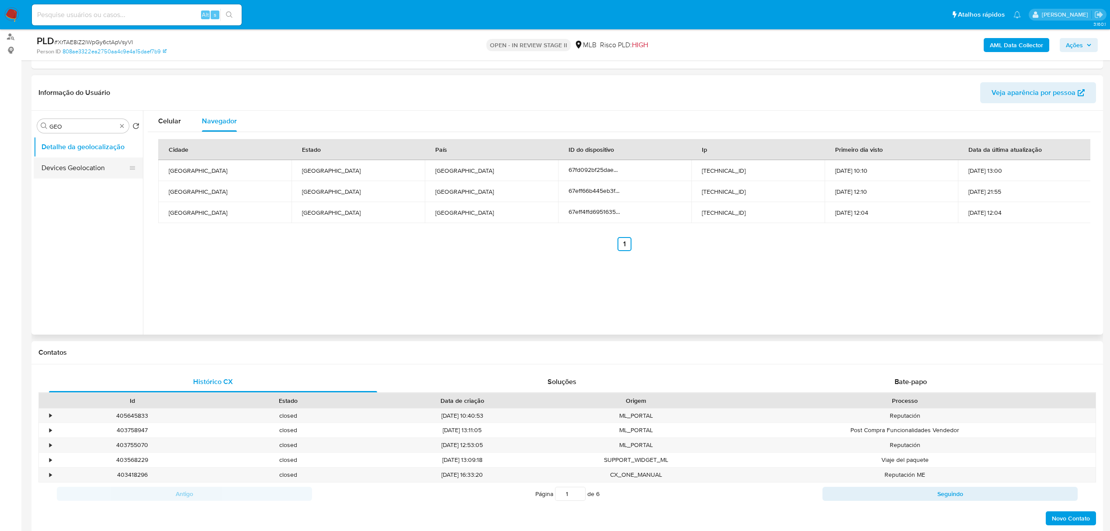
click at [91, 157] on button "Devices Geolocation" at bounding box center [85, 167] width 102 height 21
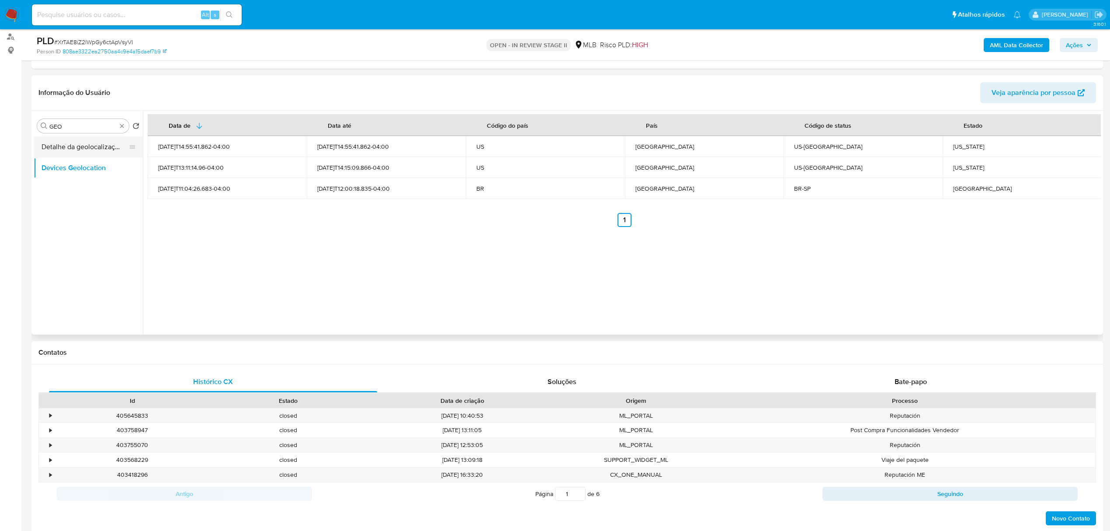
click at [99, 147] on button "Detalhe da geolocalização" at bounding box center [85, 146] width 102 height 21
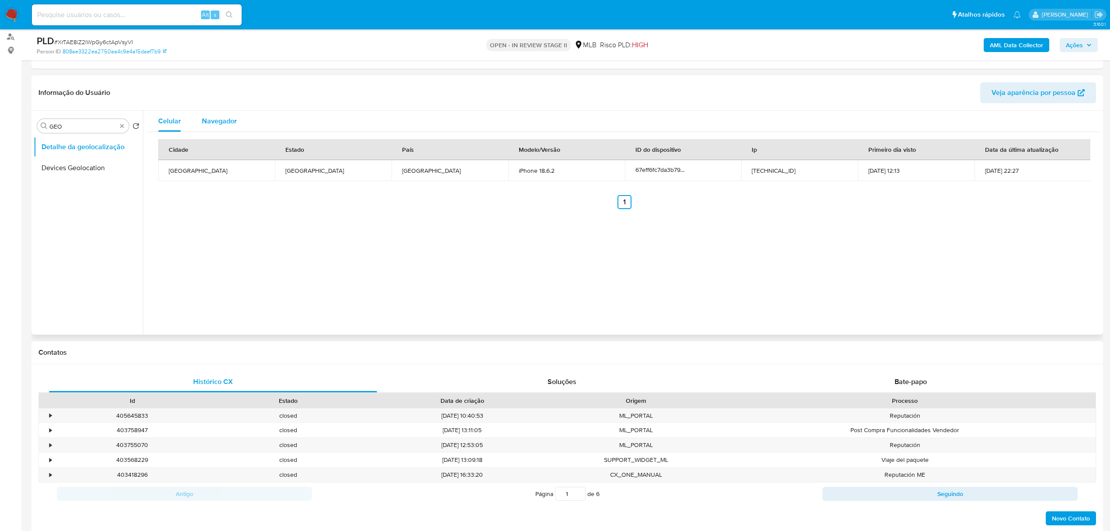
click at [234, 125] on span "Navegador" at bounding box center [219, 121] width 35 height 10
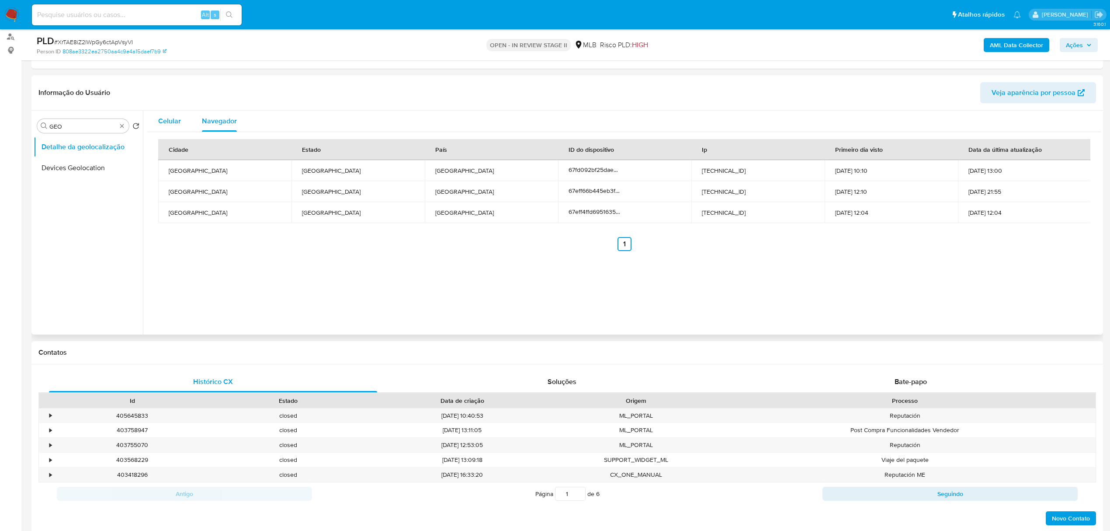
click at [171, 130] on div "Celular" at bounding box center [169, 121] width 23 height 21
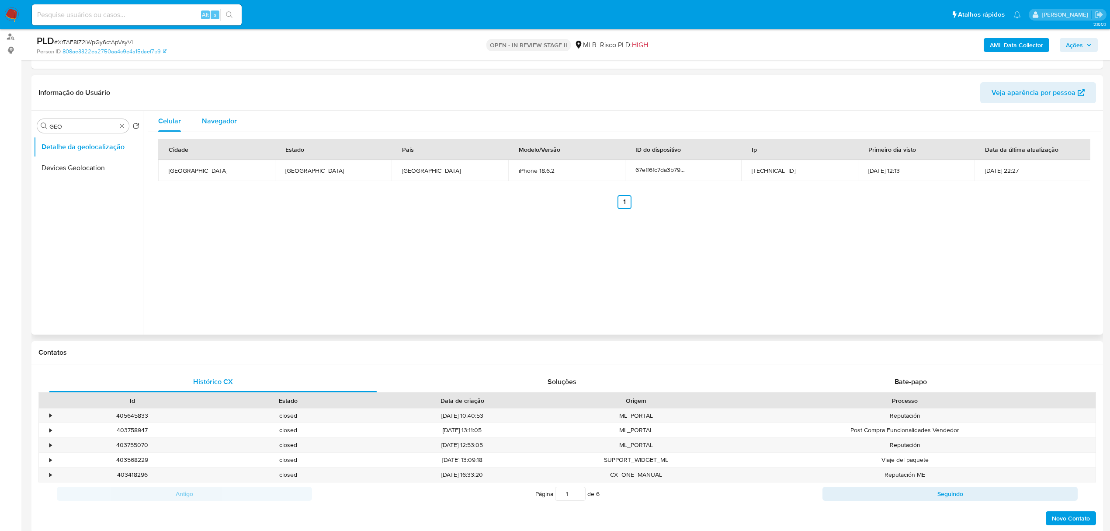
click at [228, 123] on span "Navegador" at bounding box center [219, 121] width 35 height 10
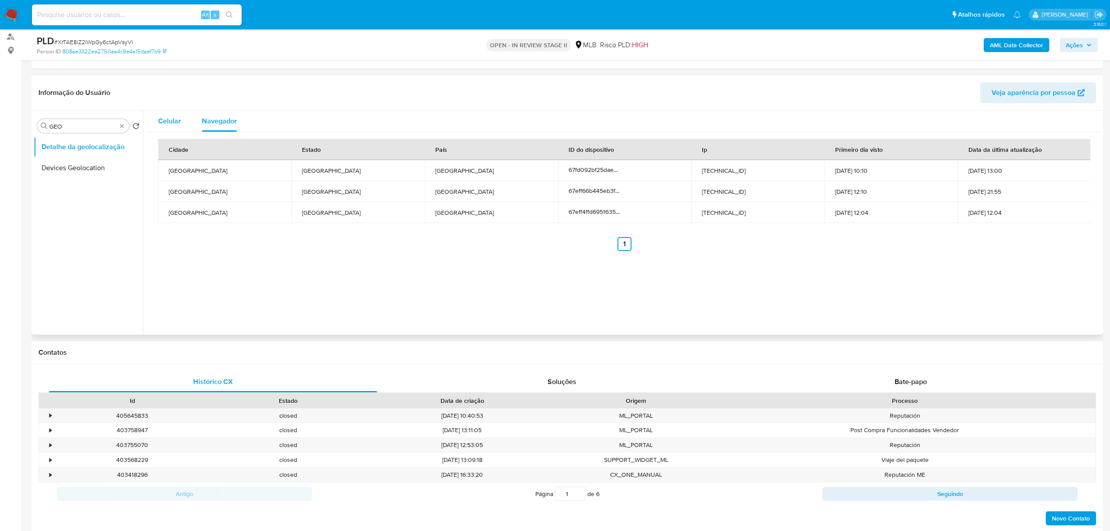
click at [182, 130] on button "Celular" at bounding box center [170, 121] width 44 height 21
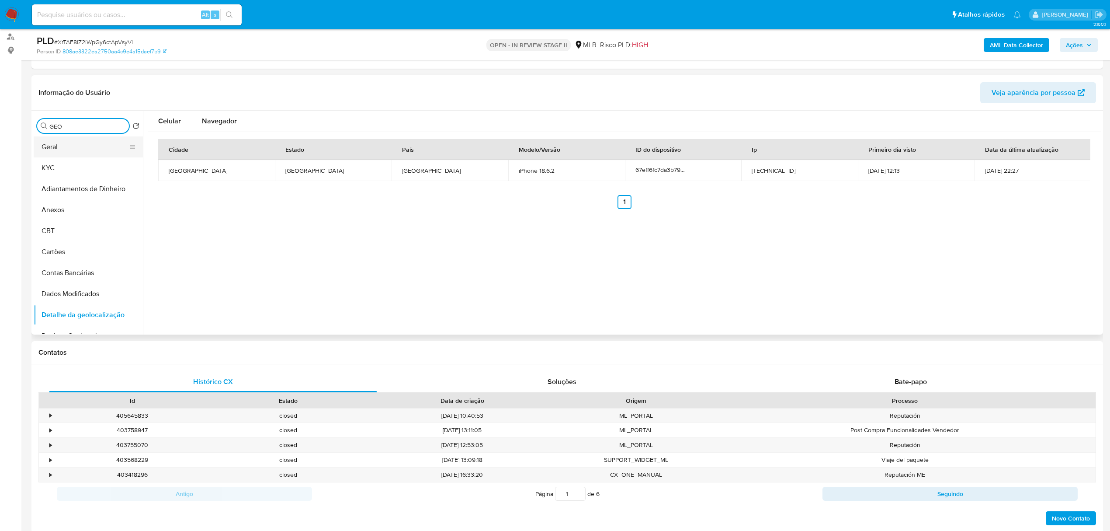
click at [101, 154] on button "Geral" at bounding box center [85, 146] width 102 height 21
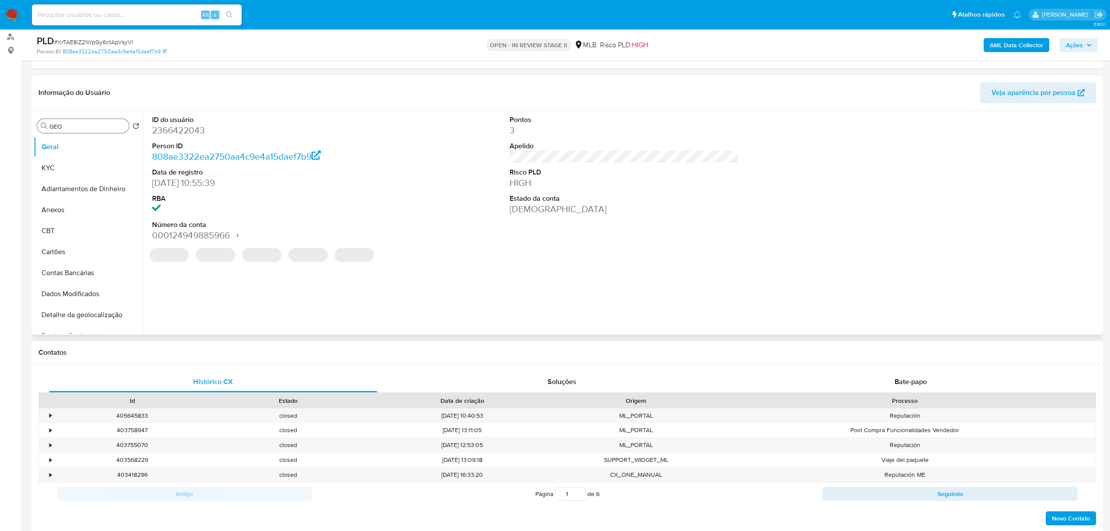
click at [193, 132] on dd "2366422043" at bounding box center [267, 130] width 230 height 12
copy dd "2366422043"
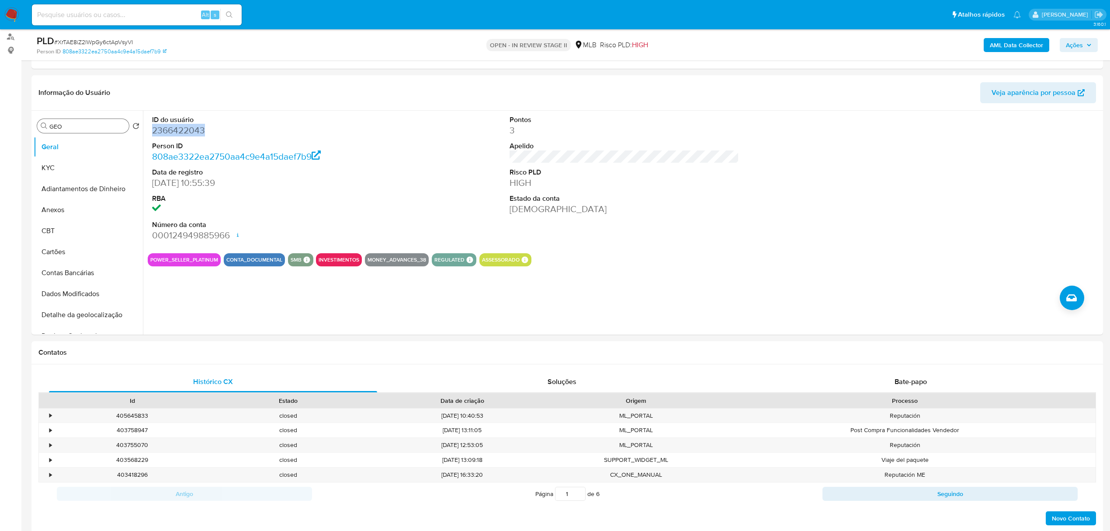
click at [46, 124] on icon "Procurar" at bounding box center [44, 125] width 7 height 7
click at [56, 126] on input "GEO" at bounding box center [87, 126] width 76 height 8
type input "GEO"
click at [91, 164] on button "Detalhe da geolocalização" at bounding box center [85, 167] width 102 height 21
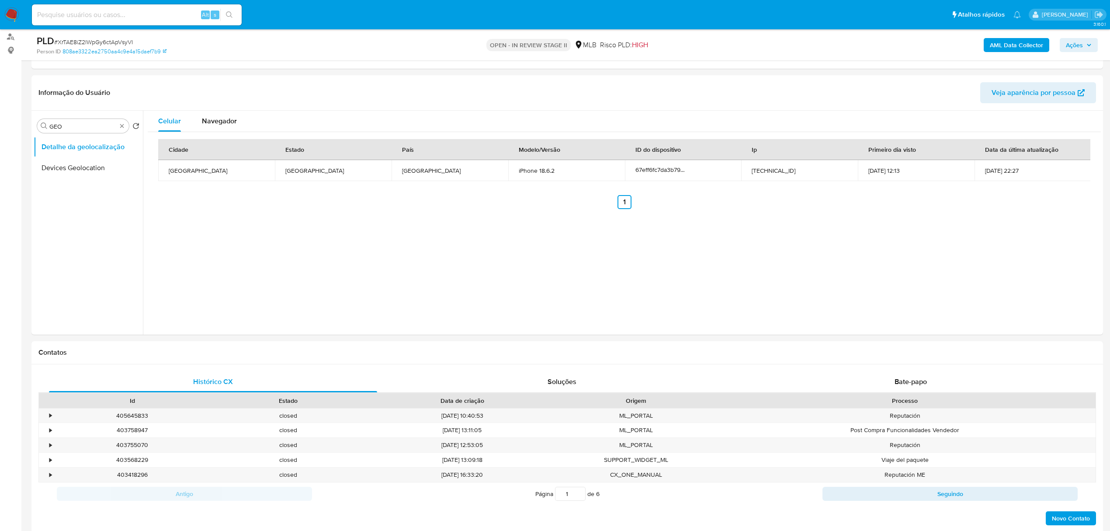
click at [574, 240] on div "Celular Navegador Cidade Estado País Modelo/Versão ID do dispositivo Ip Primeir…" at bounding box center [622, 223] width 958 height 224
type input "REST"
click at [72, 184] on button "Restrições Novo Mundo" at bounding box center [85, 188] width 102 height 21
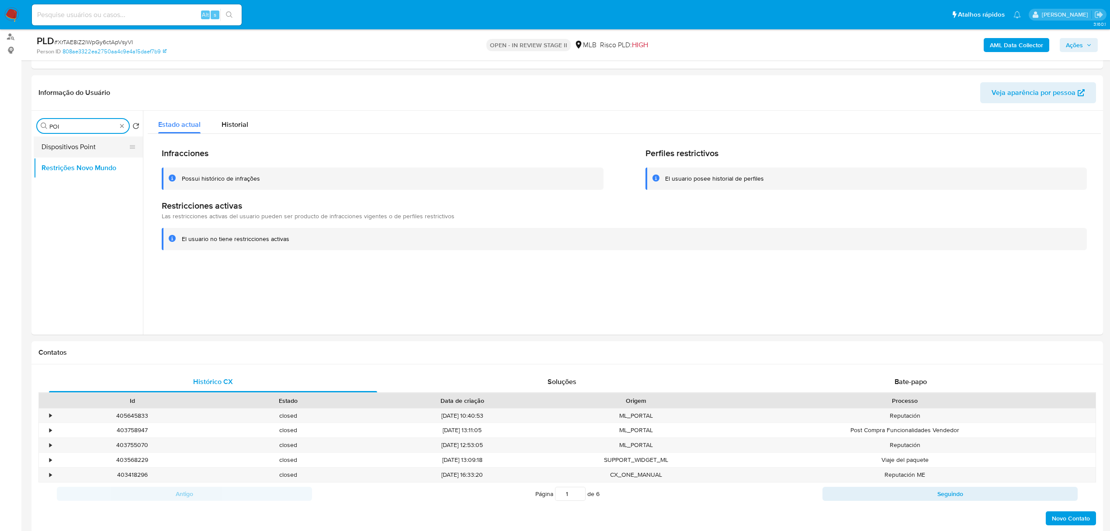
type input "POI"
click at [106, 149] on button "Dispositivos Point" at bounding box center [85, 146] width 102 height 21
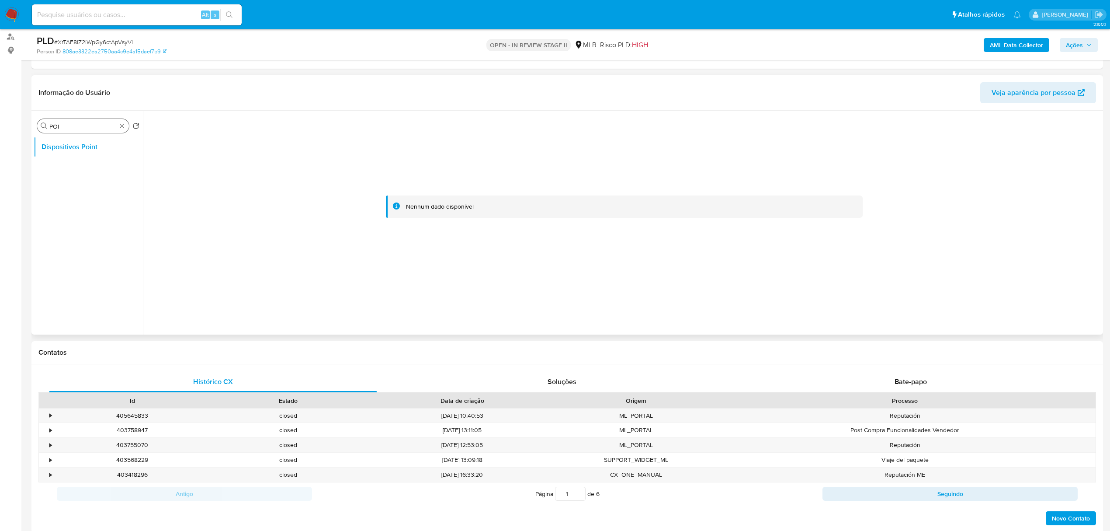
click at [122, 121] on div "Procurar POI" at bounding box center [83, 126] width 92 height 14
type input "DOC"
click at [112, 170] on button "Documentação" at bounding box center [85, 167] width 102 height 21
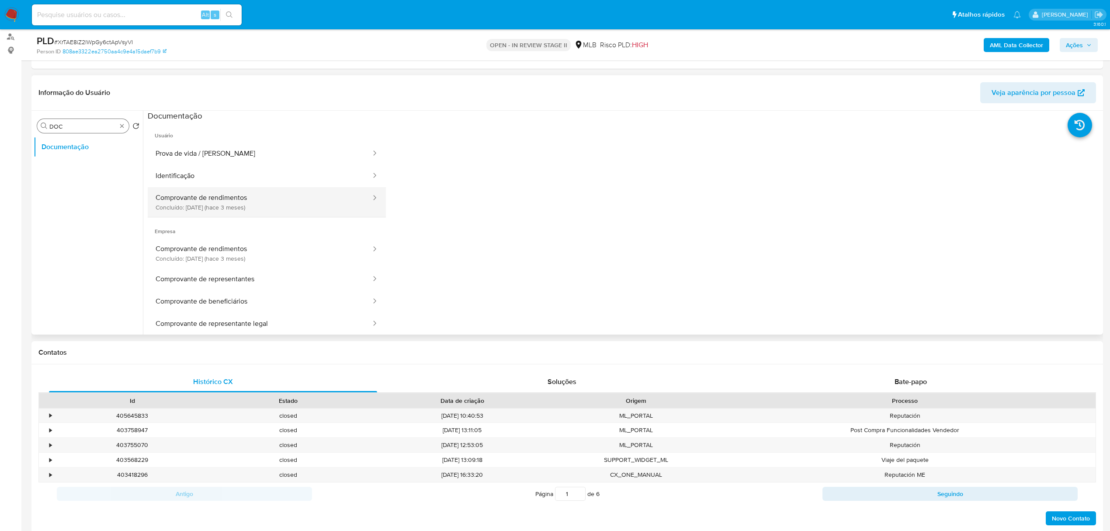
click at [236, 212] on button "Comprovante de rendimentos Concluído: 10/06/2025 (hace 3 meses)" at bounding box center [260, 202] width 224 height 30
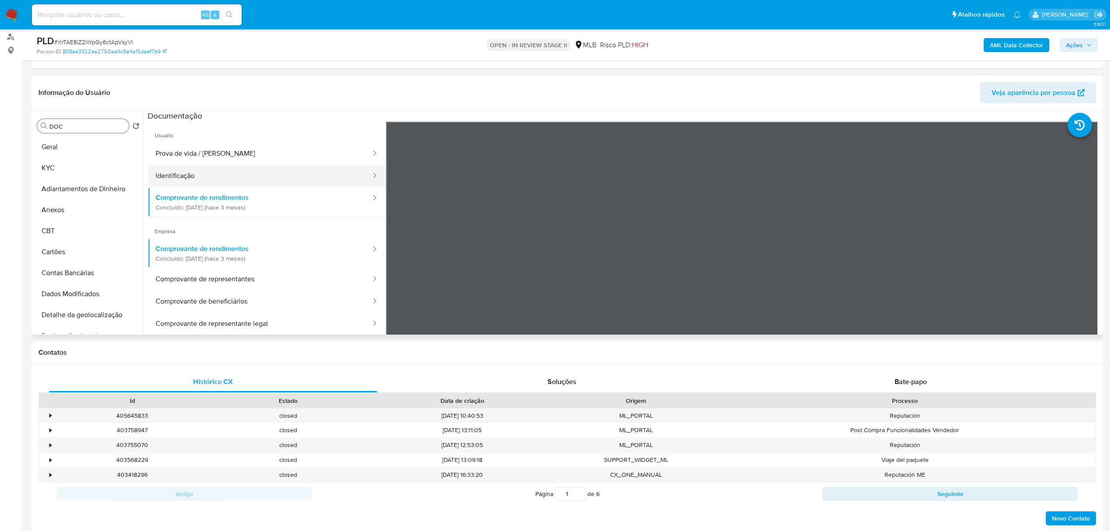
click at [218, 175] on button "Identificação" at bounding box center [260, 176] width 224 height 22
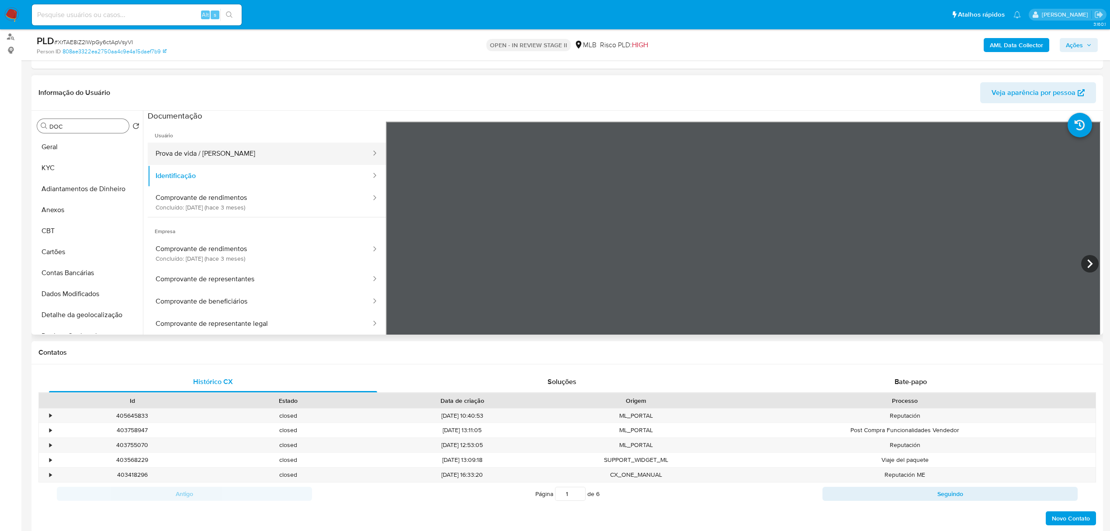
click at [225, 163] on button "Prova de vida / Selfie" at bounding box center [260, 154] width 224 height 22
click at [66, 161] on button "KYC" at bounding box center [85, 167] width 102 height 21
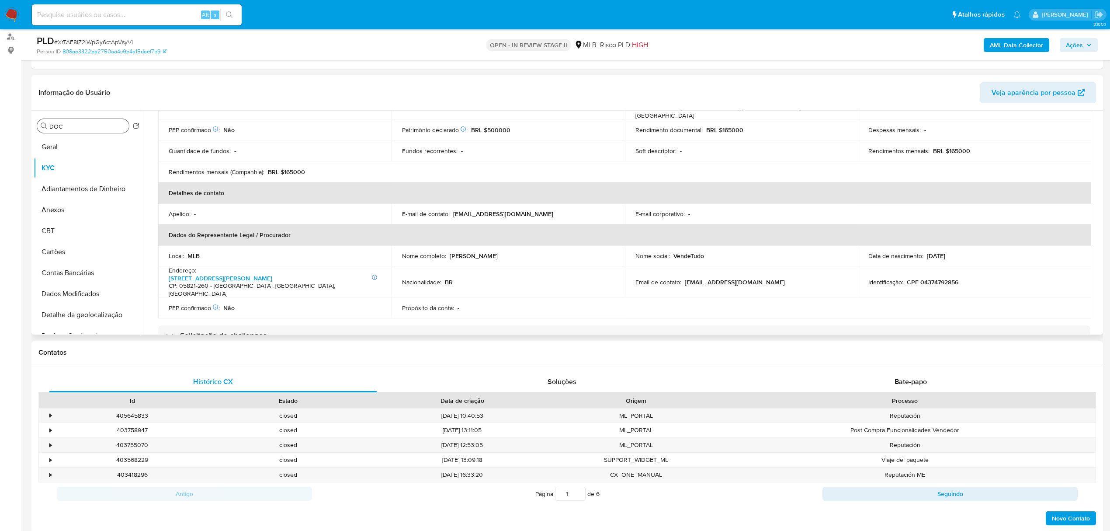
scroll to position [175, 0]
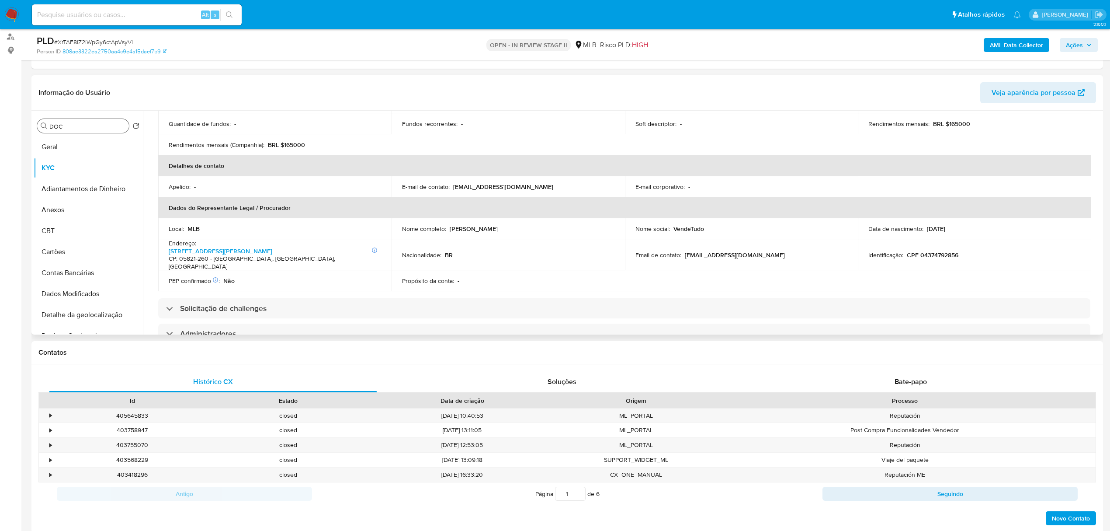
drag, startPoint x: 448, startPoint y: 219, endPoint x: 544, endPoint y: 223, distance: 96.3
click at [544, 225] on div "Nome completo : Judas Tadeu Adelmo de Oliveira" at bounding box center [508, 229] width 212 height 8
copy p "Judas Tadeu Adelmo de Oliveira"
click at [832, 251] on p "CPF 04374792856" at bounding box center [933, 255] width 52 height 8
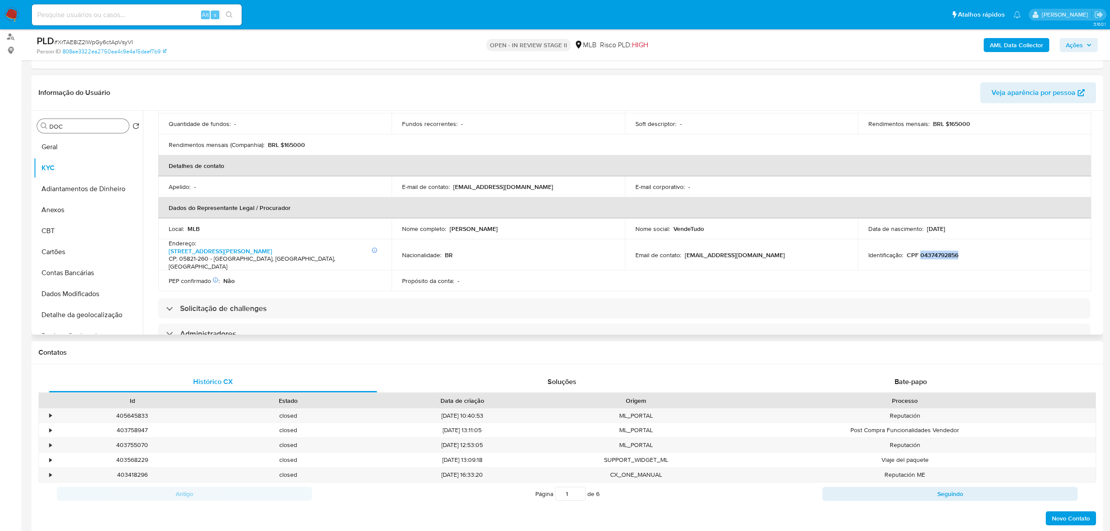
copy p "04374792856"
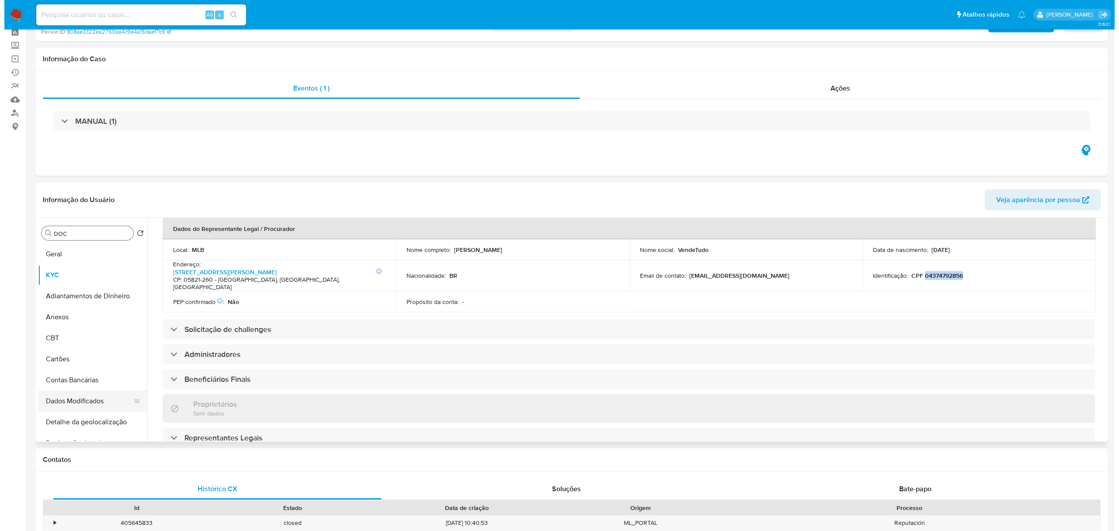
scroll to position [0, 0]
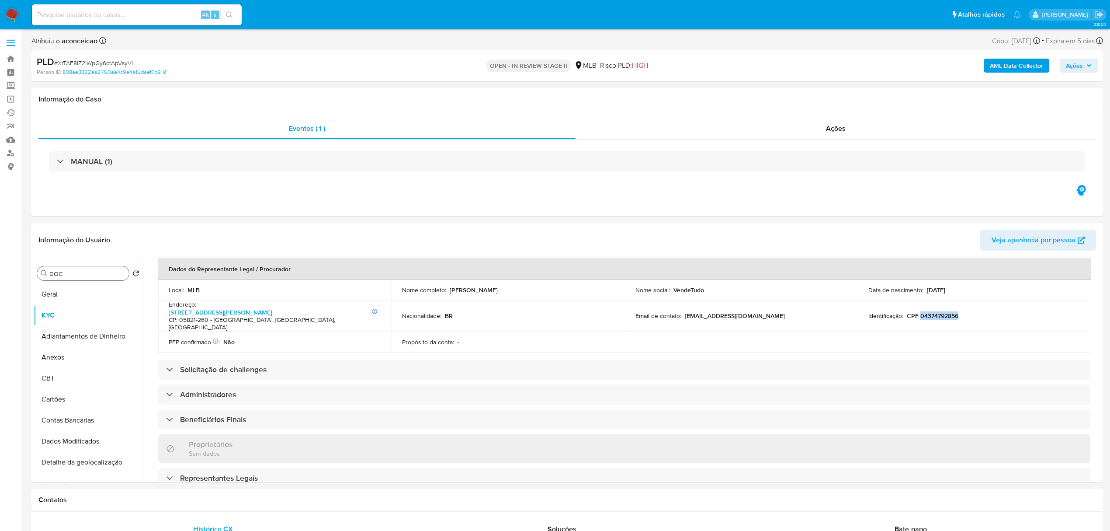
click at [832, 66] on b "AML Data Collector" at bounding box center [1016, 66] width 53 height 14
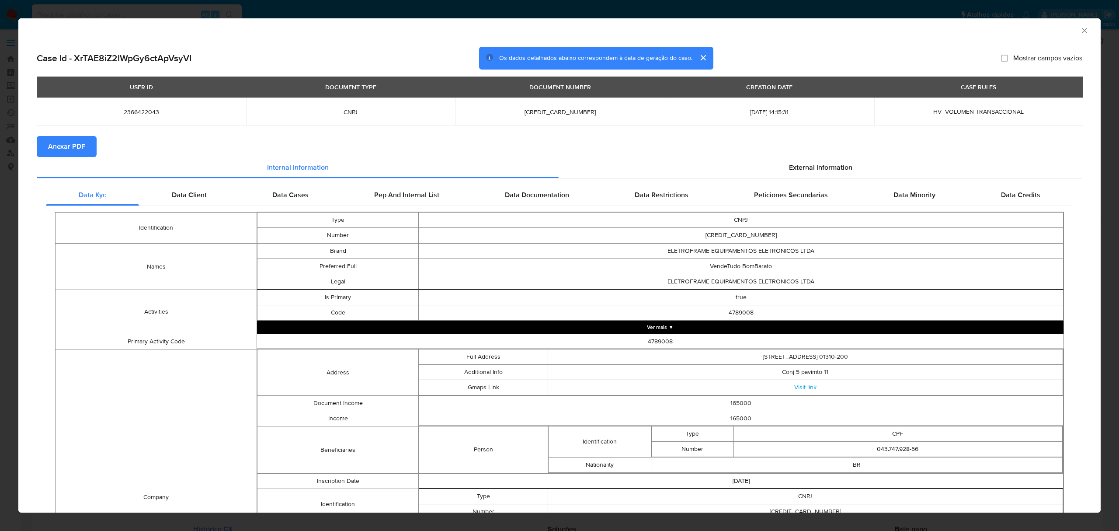
click at [65, 149] on span "Anexar PDF" at bounding box center [66, 146] width 37 height 19
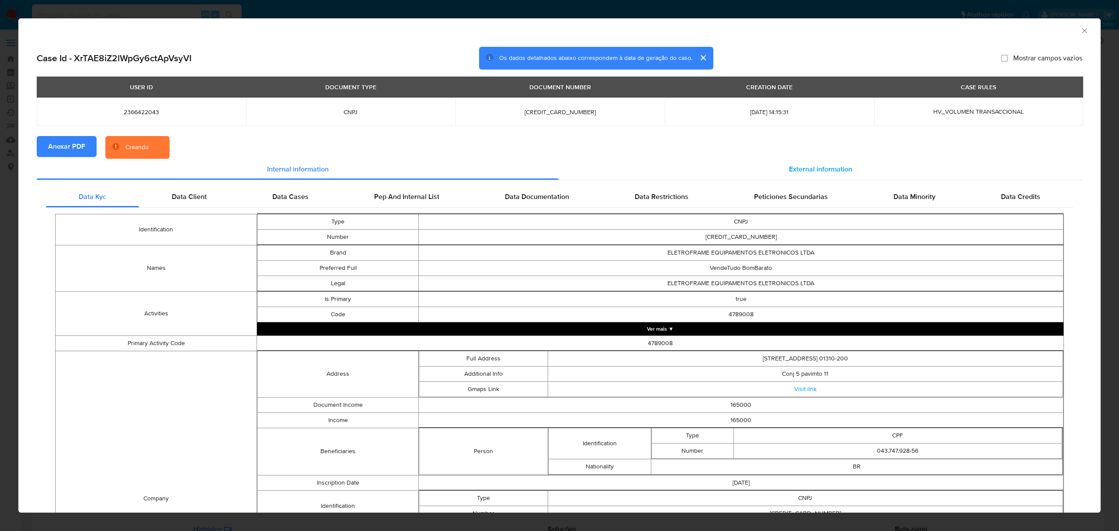
click at [803, 167] on span "External information" at bounding box center [820, 169] width 63 height 10
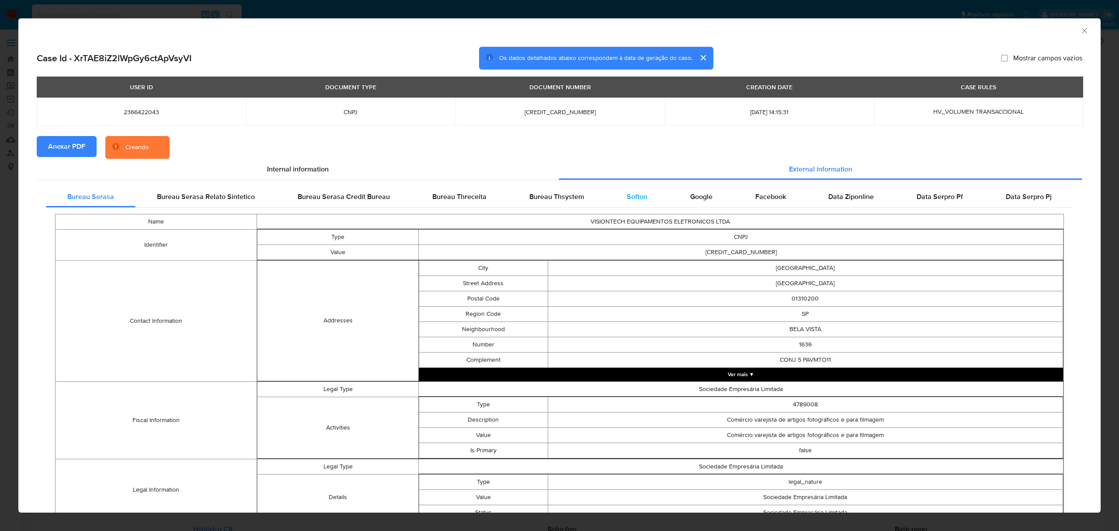
click at [634, 189] on div "Softon" at bounding box center [637, 196] width 63 height 21
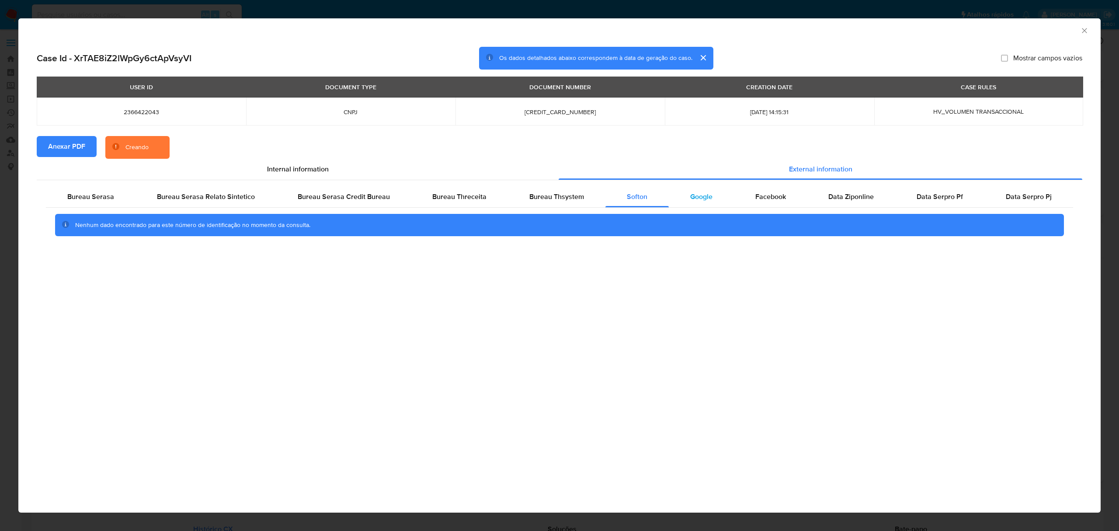
click at [692, 200] on span "Google" at bounding box center [701, 196] width 22 height 10
click at [533, 192] on span "Bureau Thsystem" at bounding box center [556, 196] width 55 height 10
click at [765, 191] on span "Facebook" at bounding box center [770, 196] width 31 height 10
click at [832, 198] on span "Data Ziponline" at bounding box center [850, 196] width 45 height 10
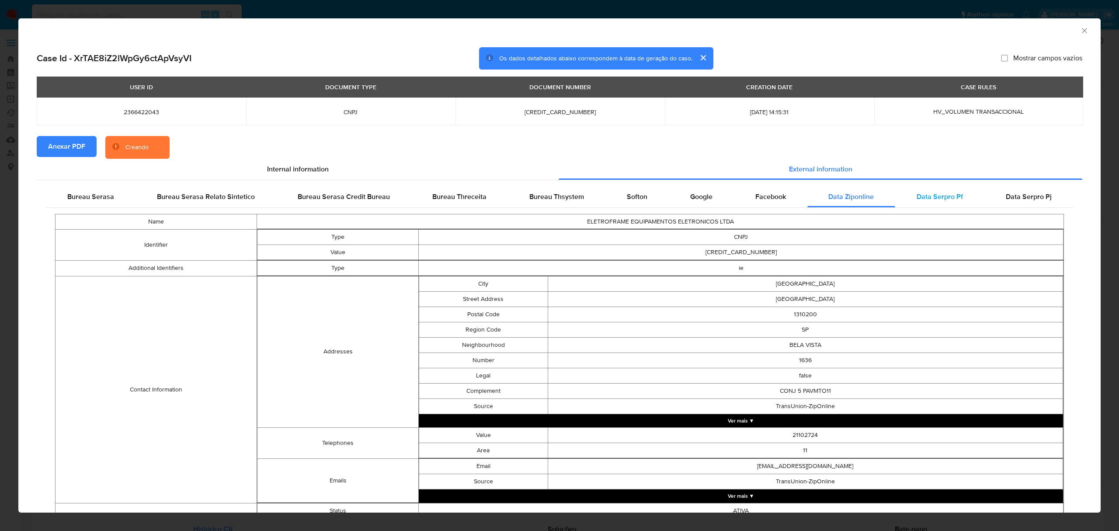
click at [832, 197] on span "Data Serpro Pf" at bounding box center [940, 196] width 46 height 10
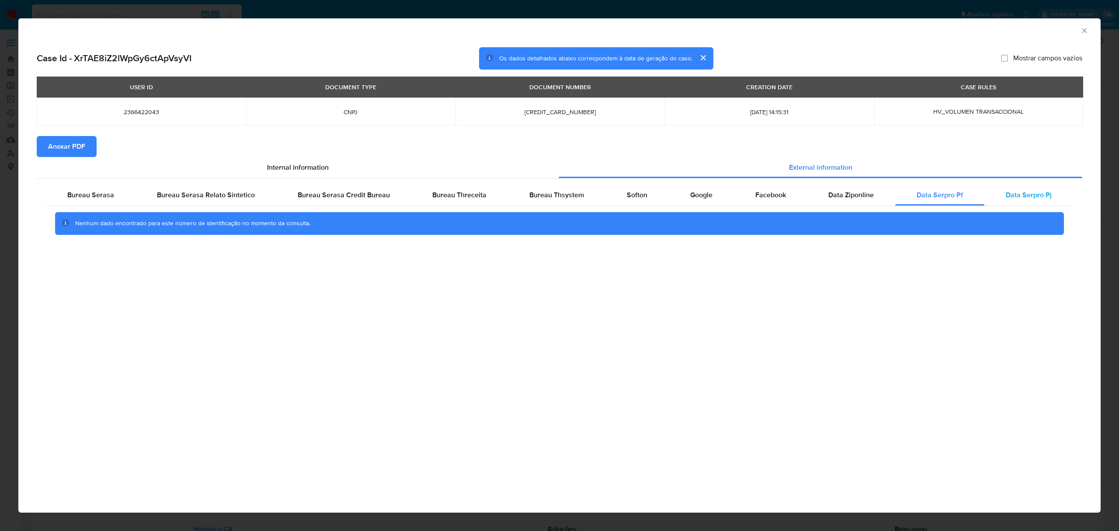
click at [832, 192] on span "Data Serpro Pj" at bounding box center [1029, 195] width 46 height 10
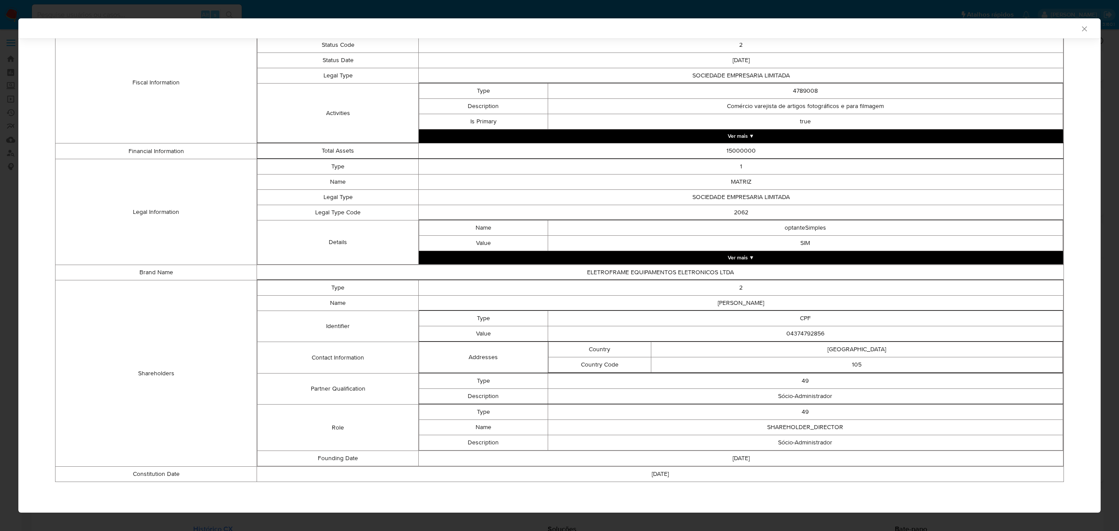
scroll to position [457, 0]
click at [798, 393] on td "Sócio-Administrador" at bounding box center [805, 396] width 515 height 15
click at [705, 260] on button "Ver mais ▼" at bounding box center [741, 257] width 644 height 13
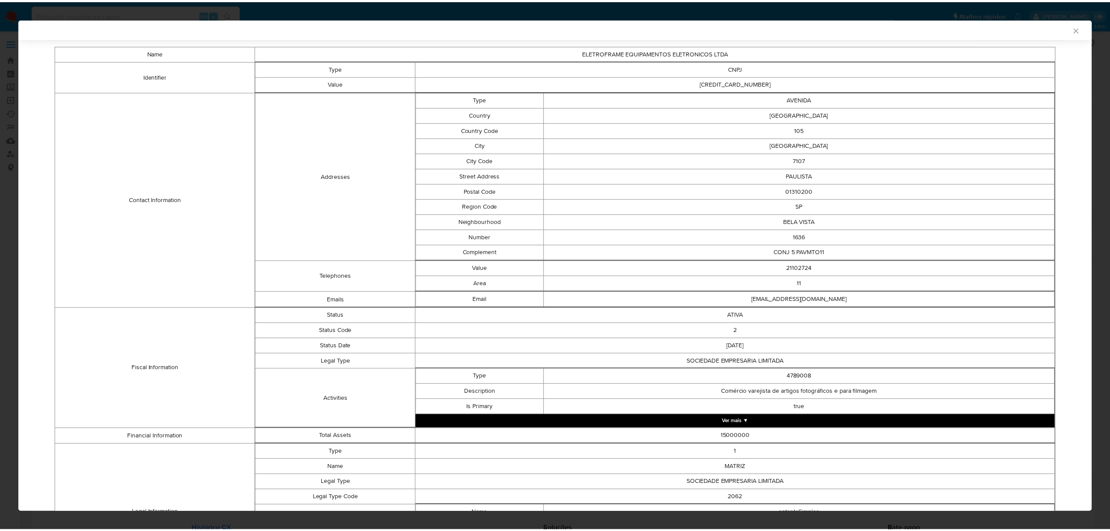
scroll to position [0, 0]
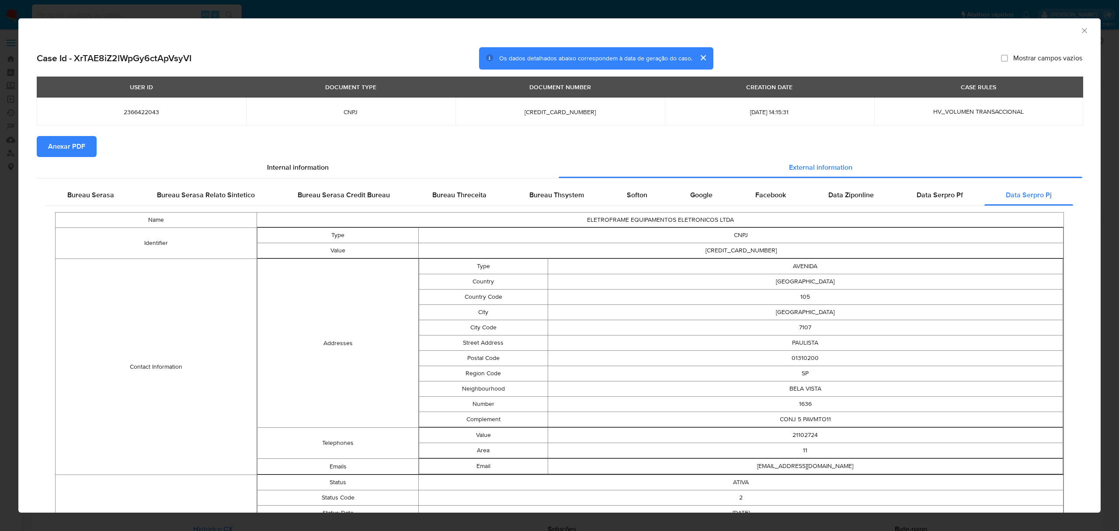
click at [832, 29] on icon "Fechar a janela" at bounding box center [1084, 30] width 9 height 9
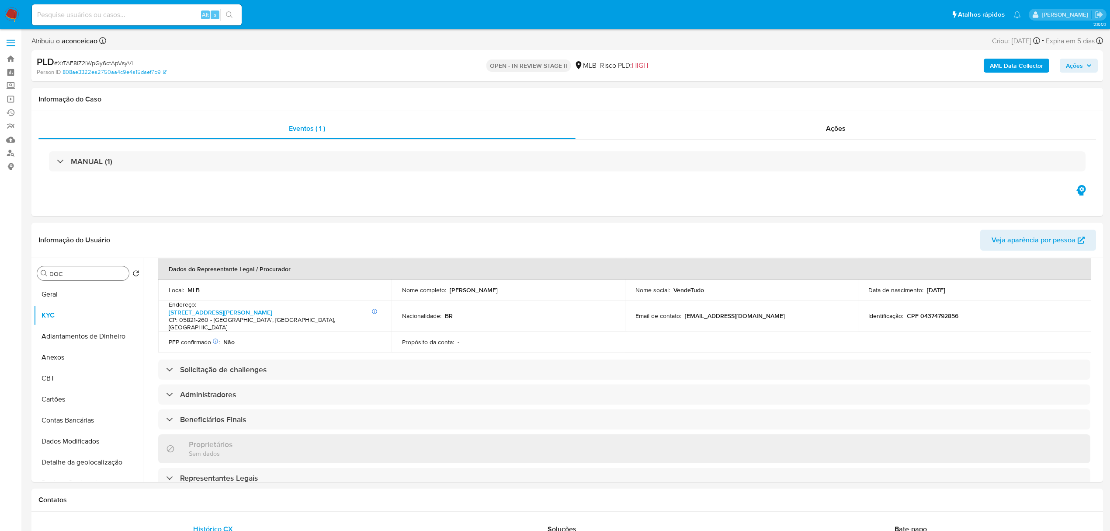
click at [116, 271] on input "DOC" at bounding box center [87, 274] width 76 height 8
type input "ite"
click at [69, 324] on button "Items" at bounding box center [85, 315] width 102 height 21
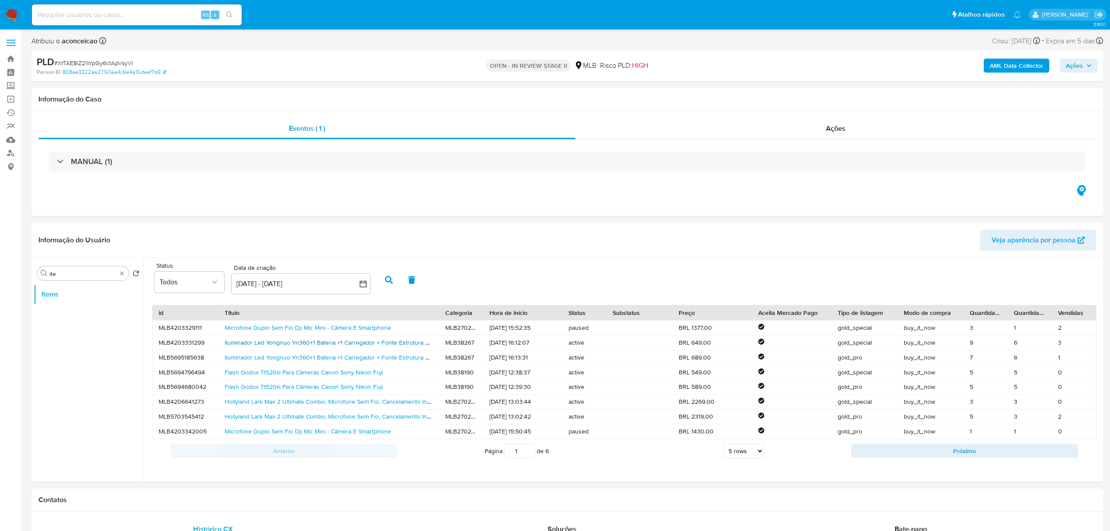
click at [310, 339] on link "Iluminador Led Yongnuo Yn360+1 Bateria +1 Carregador + Fonte Estrutura Preto Lu…" at bounding box center [377, 342] width 305 height 9
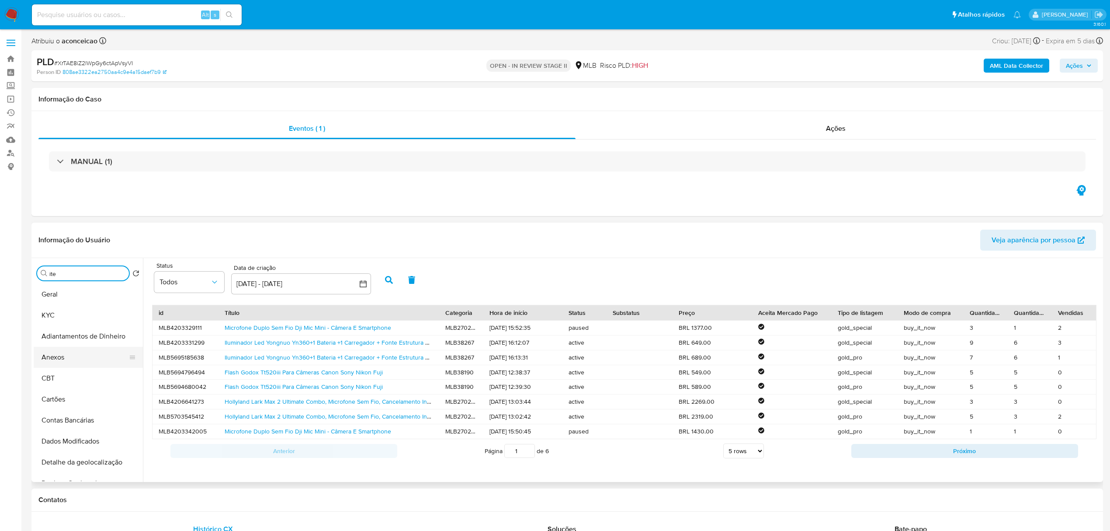
click at [72, 352] on button "Anexos" at bounding box center [85, 357] width 102 height 21
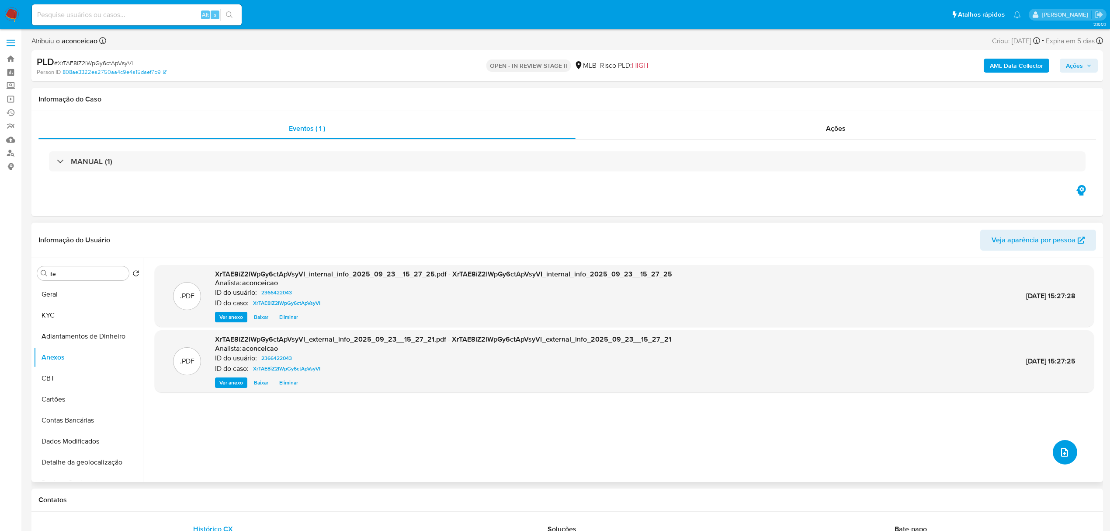
click at [832, 398] on icon "upload-file" at bounding box center [1065, 452] width 10 height 10
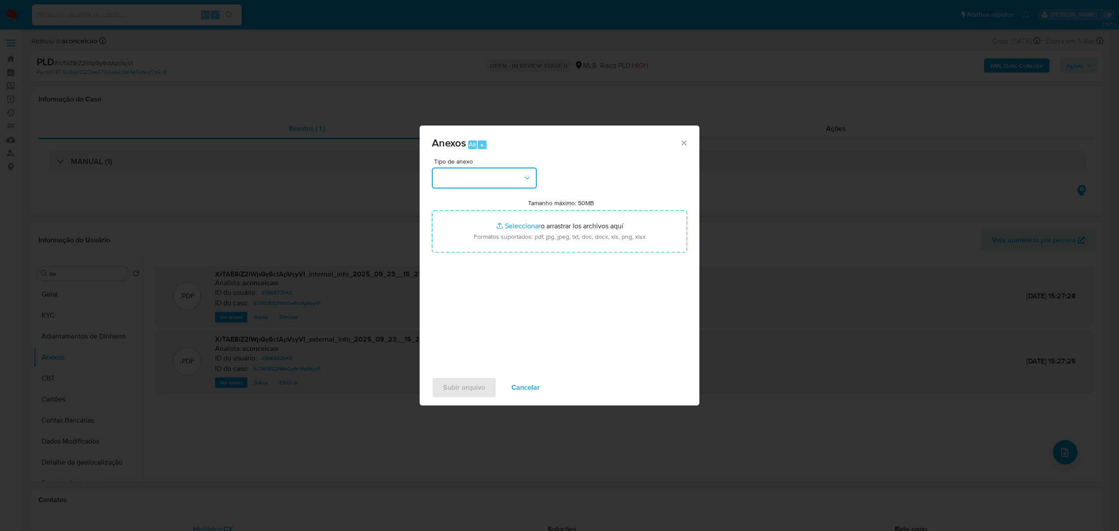
click at [518, 178] on button "button" at bounding box center [484, 177] width 105 height 21
click at [473, 228] on div "OUTROS" at bounding box center [481, 231] width 89 height 21
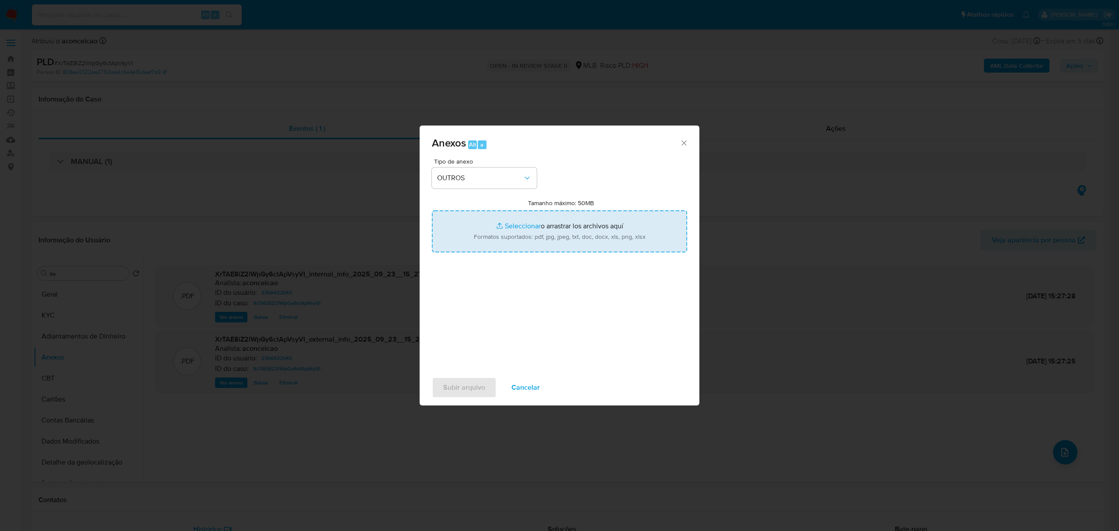
type input "C:\fakepath\SAR - XXXXX - CNPJ 60134682000157 - ELETROFRAME EQUIPAMENTOS ELETRO…"
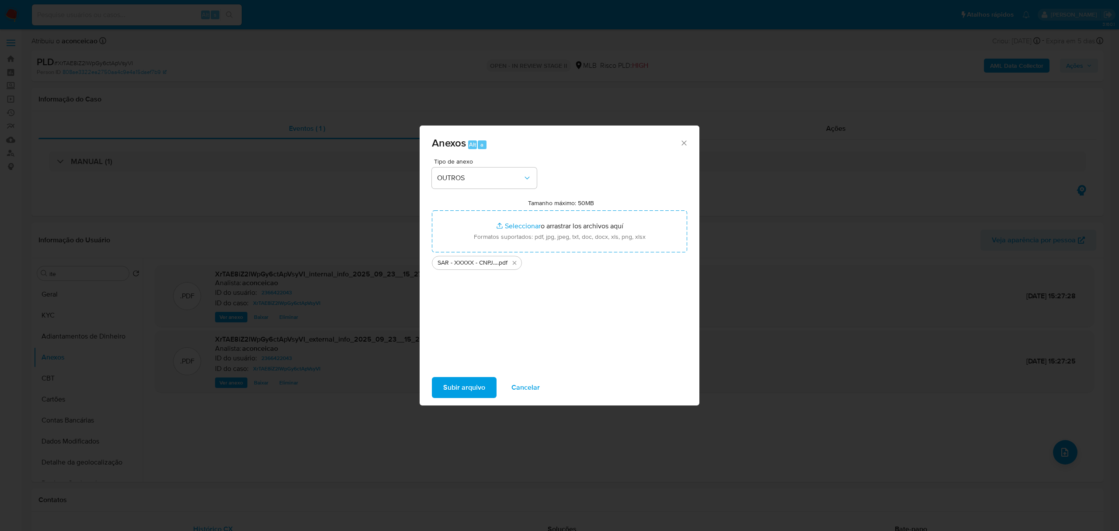
click at [476, 387] on span "Subir arquivo" at bounding box center [464, 387] width 42 height 19
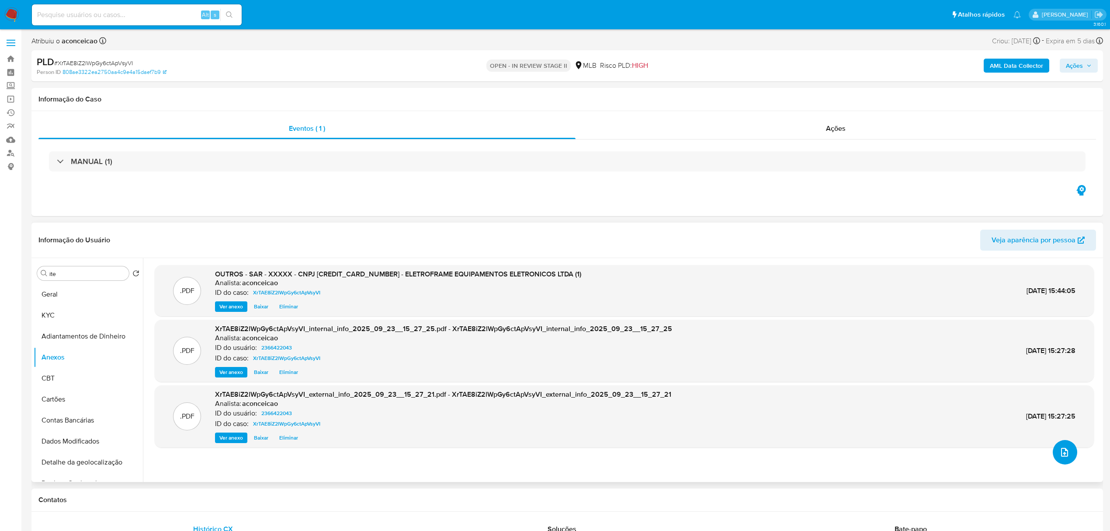
click at [832, 398] on button "upload-file" at bounding box center [1065, 452] width 24 height 24
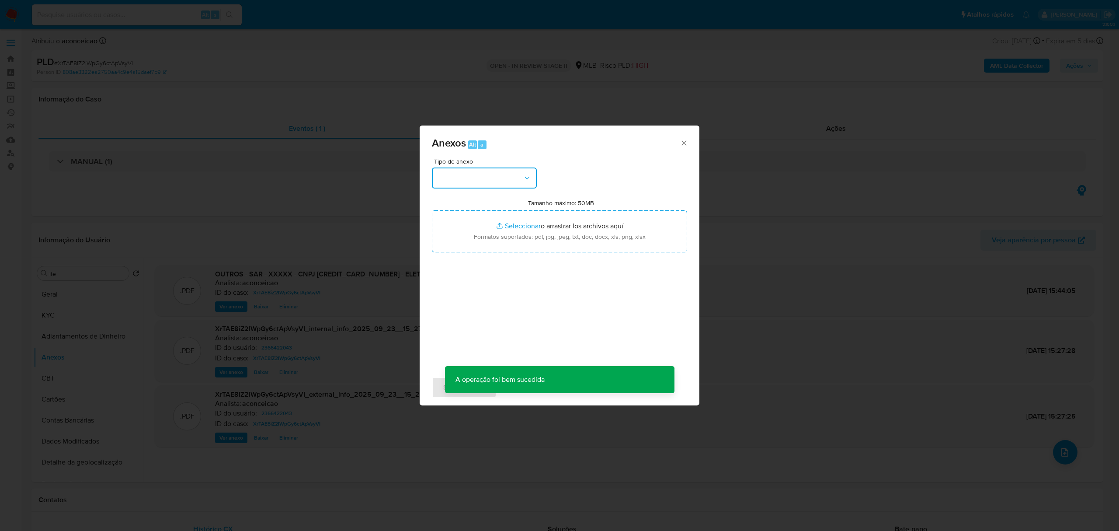
click at [484, 186] on button "button" at bounding box center [484, 177] width 105 height 21
click at [477, 235] on div "OUTROS" at bounding box center [481, 231] width 89 height 21
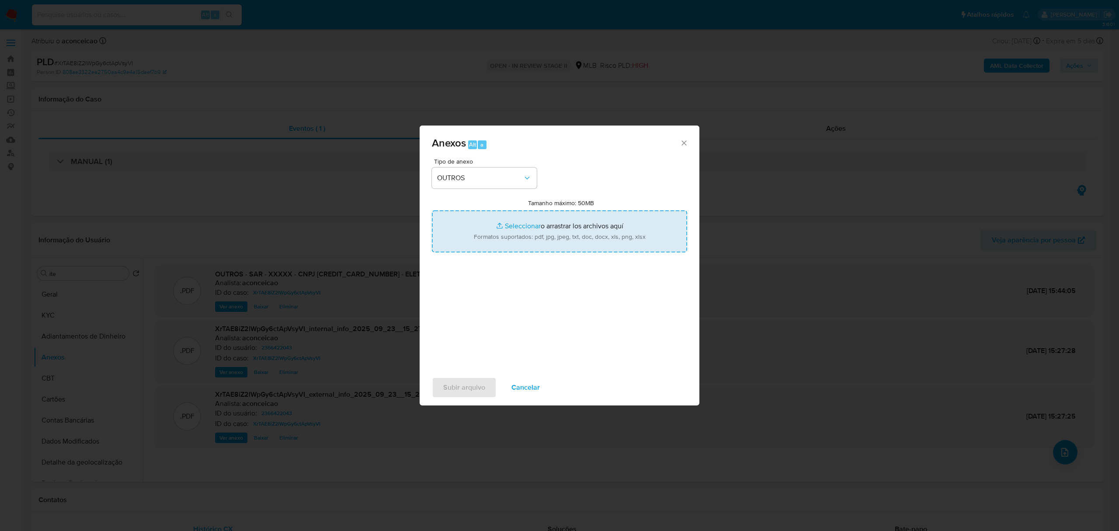
type input "C:\fakepath\Mulan 2366422043_ELETROFRAME EQUIPAMENTOS ELETRONICOS LTDA 2025_09_…"
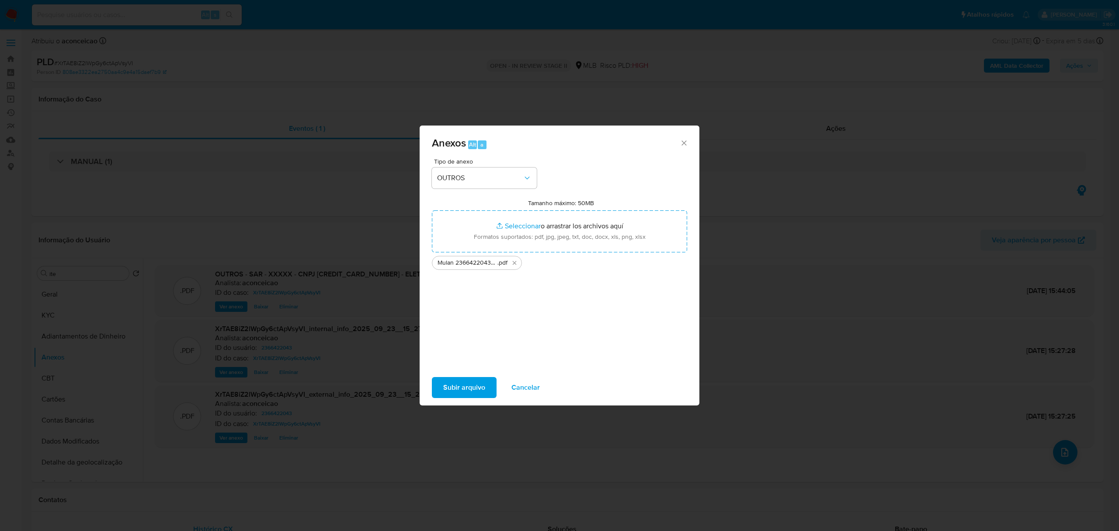
click at [483, 385] on span "Subir arquivo" at bounding box center [464, 387] width 42 height 19
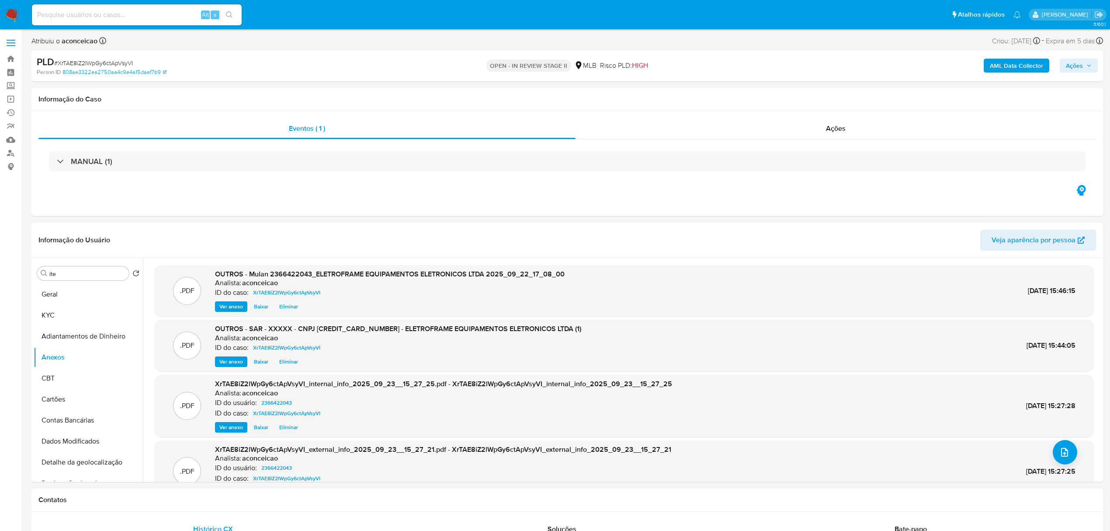
click at [832, 64] on span "Ações" at bounding box center [1074, 66] width 17 height 14
click at [832, 97] on span "Resolução do caso" at bounding box center [825, 93] width 59 height 10
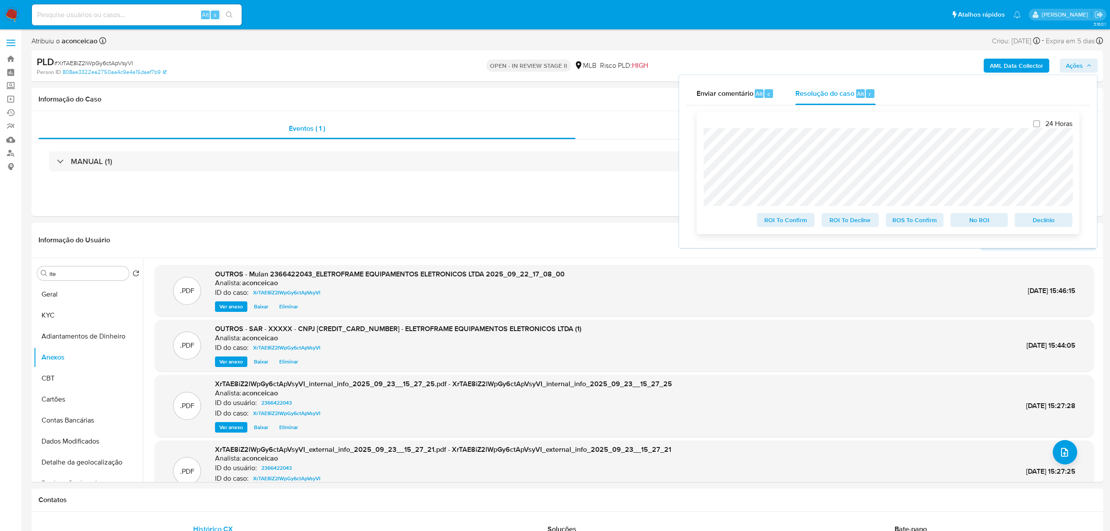
click at [832, 223] on span "ROS To Confirm" at bounding box center [914, 220] width 45 height 12
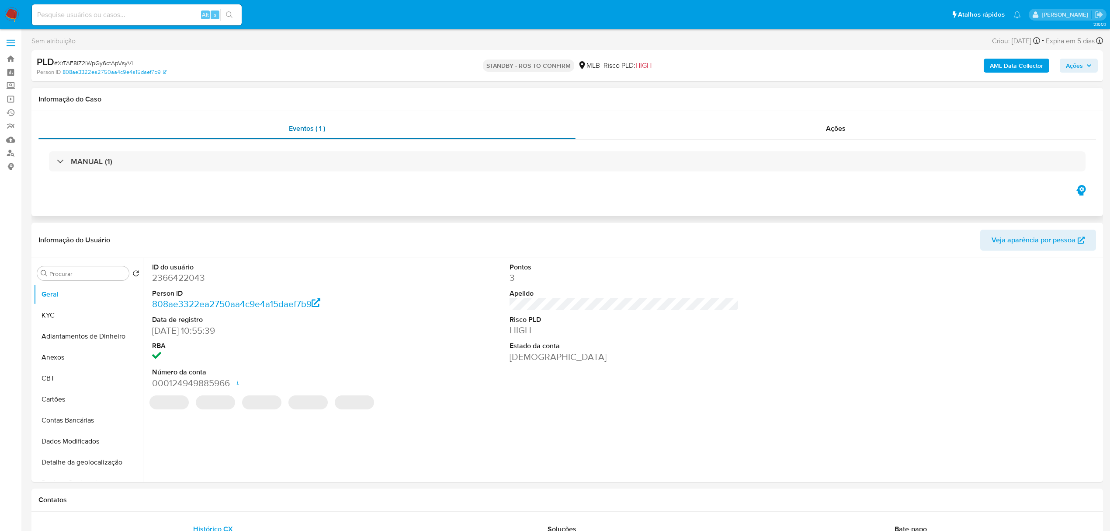
select select "10"
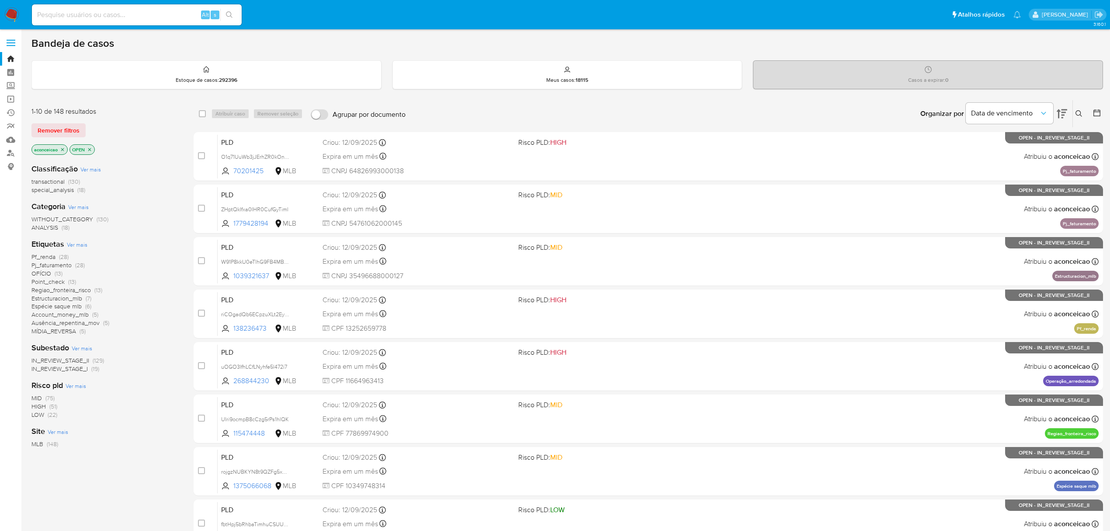
click at [1061, 111] on icon at bounding box center [1062, 113] width 10 height 10
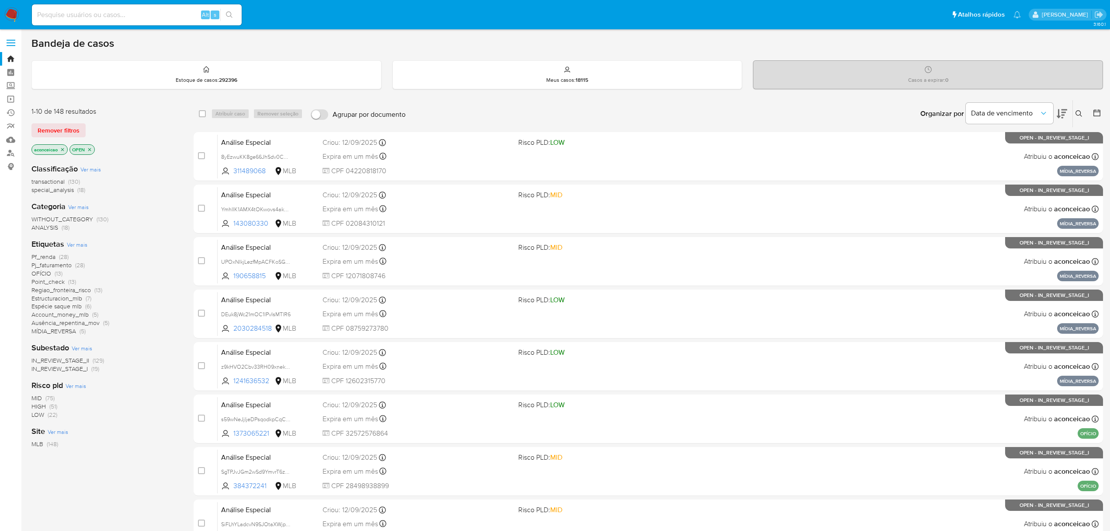
click at [1061, 111] on icon at bounding box center [1062, 113] width 10 height 10
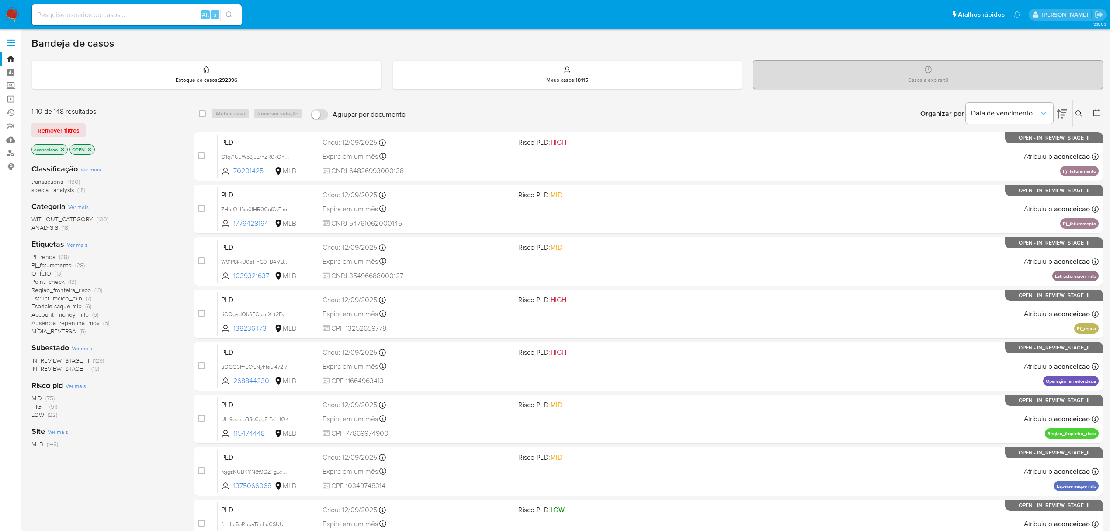
click at [1062, 105] on button at bounding box center [1062, 113] width 10 height 27
